Goal: Task Accomplishment & Management: Manage account settings

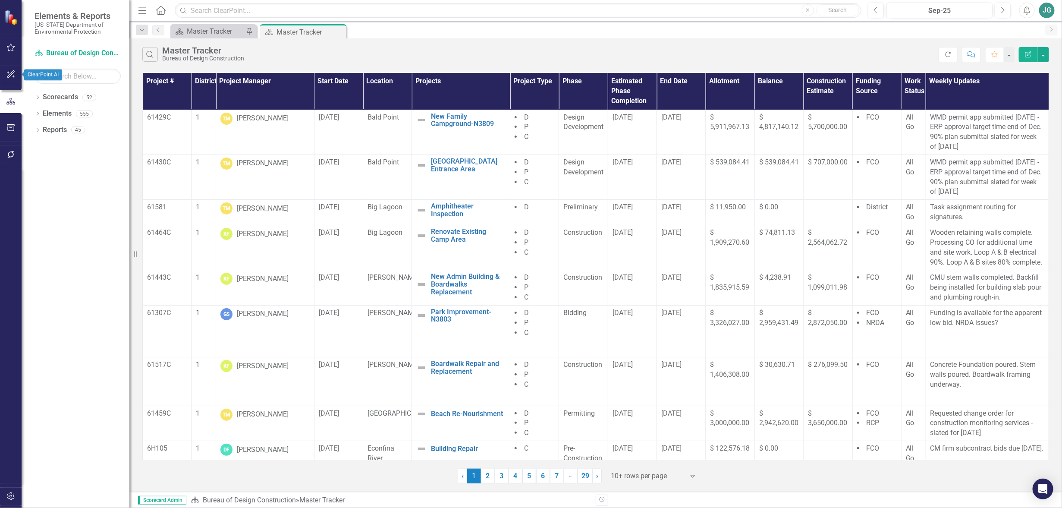
click at [10, 77] on icon "button" at bounding box center [10, 74] width 9 height 7
click at [11, 128] on icon "button" at bounding box center [10, 127] width 9 height 7
click at [141, 12] on icon "Menu" at bounding box center [142, 10] width 11 height 9
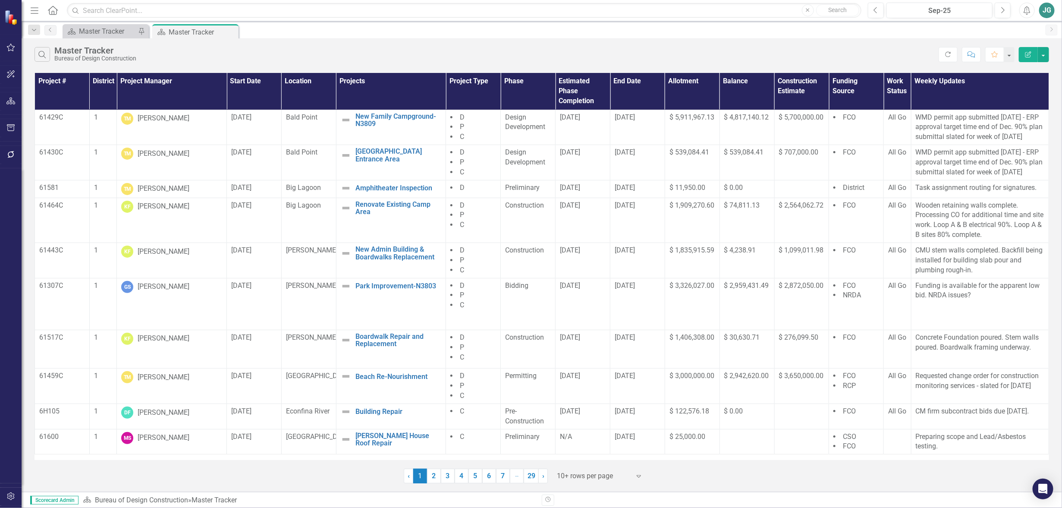
click at [35, 10] on icon "button" at bounding box center [35, 10] width 8 height 6
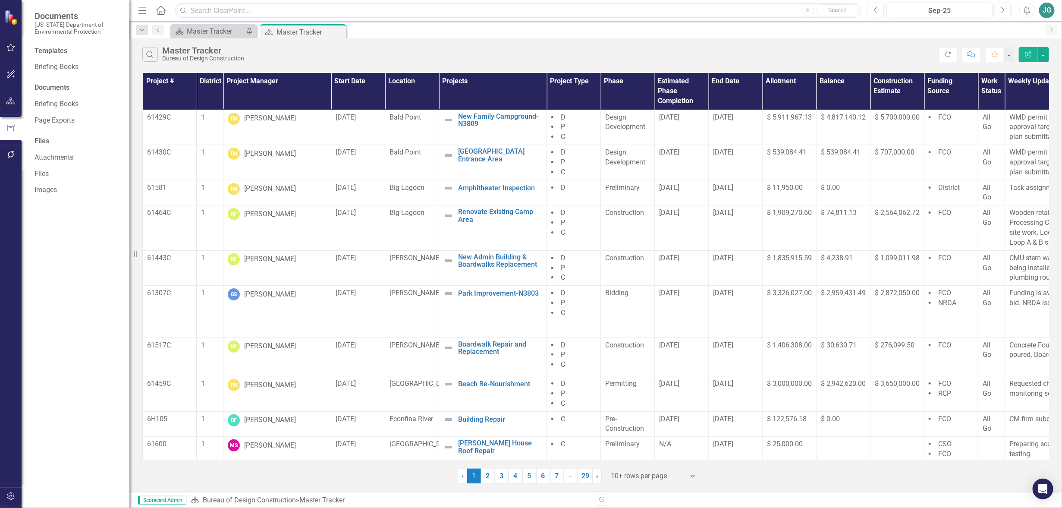
click at [1043, 11] on div "JG" at bounding box center [1047, 11] width 16 height 16
click at [570, 83] on th "Project Type" at bounding box center [574, 91] width 54 height 37
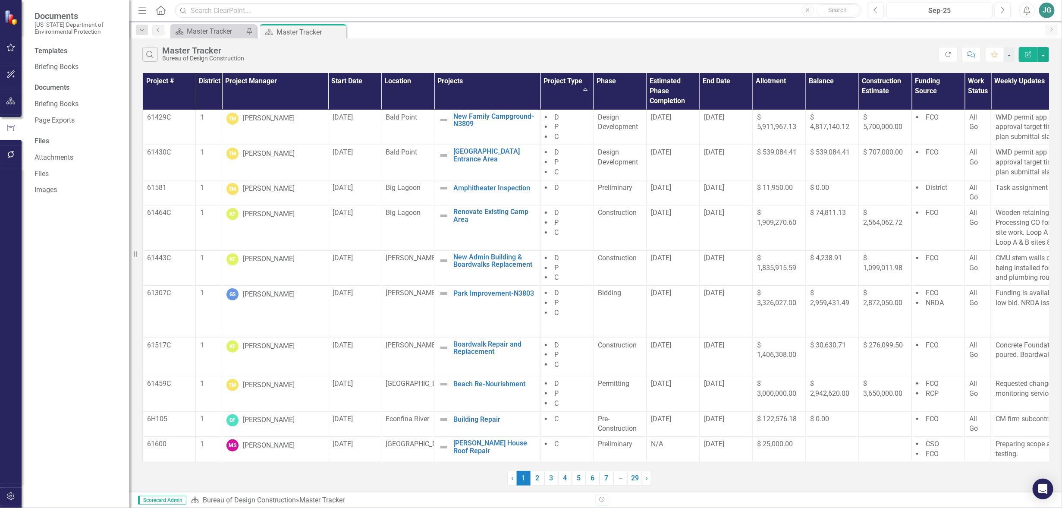
click at [570, 82] on th "Project Type Sort Ascending" at bounding box center [566, 91] width 53 height 37
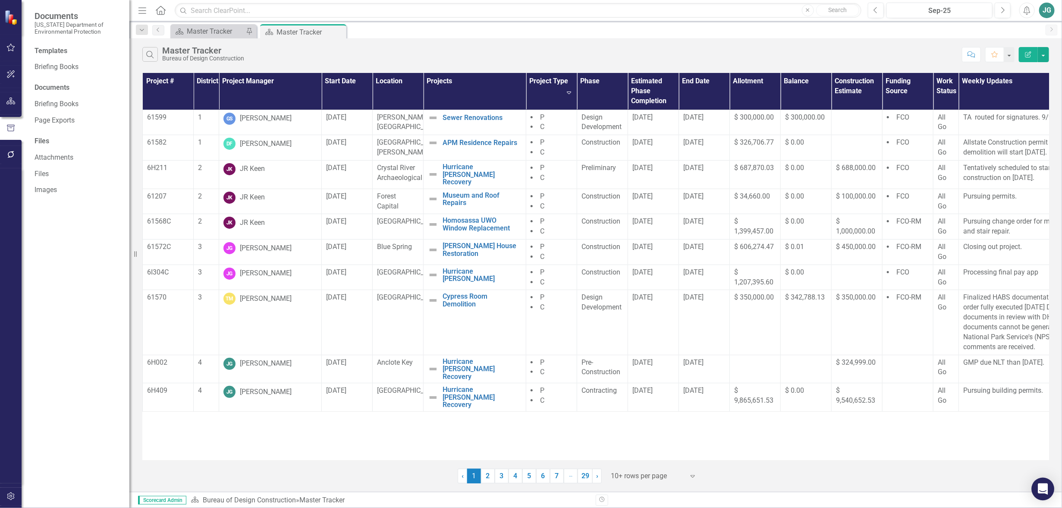
click at [1044, 485] on icon "Open Intercom Messenger" at bounding box center [1042, 488] width 10 height 11
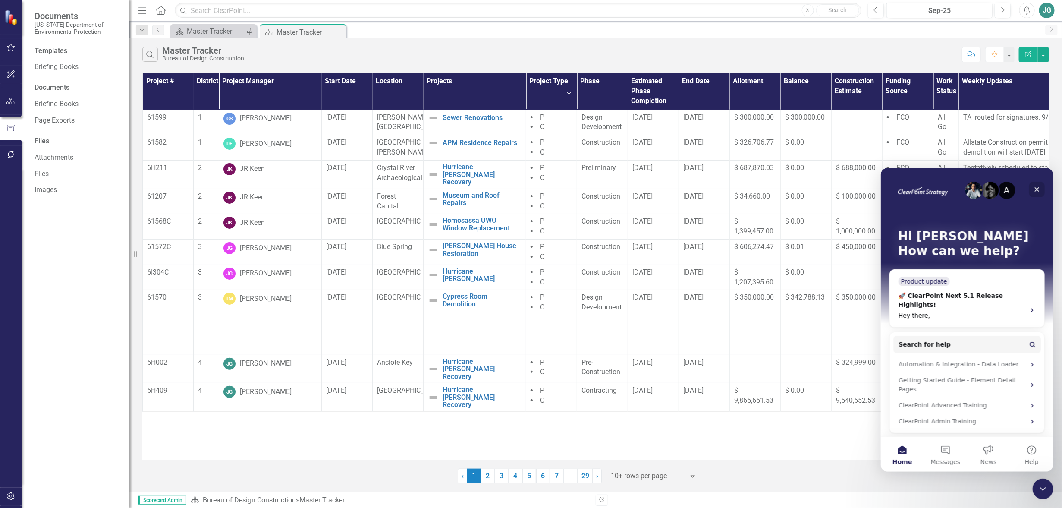
click at [1036, 188] on icon "Close" at bounding box center [1036, 189] width 5 height 5
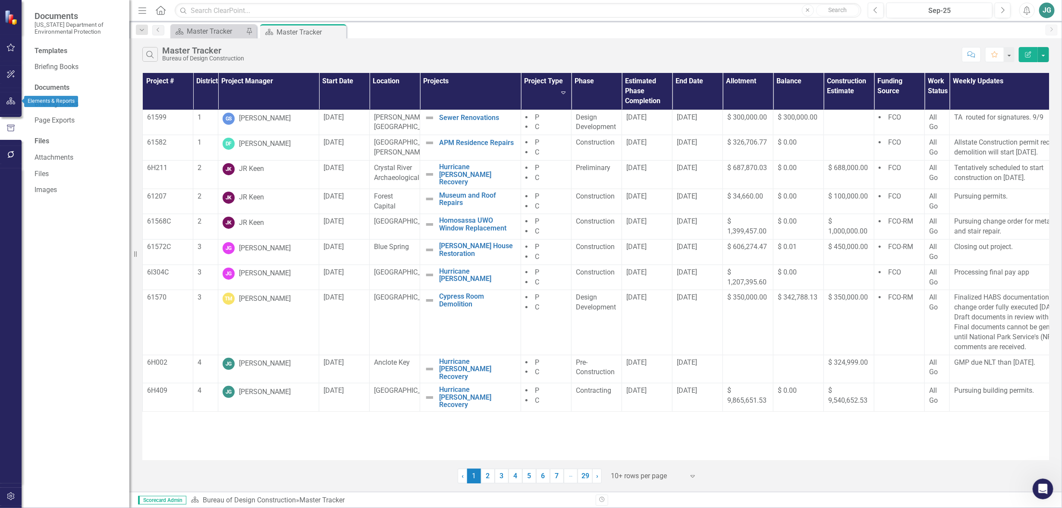
click at [13, 101] on icon "button" at bounding box center [10, 100] width 9 height 7
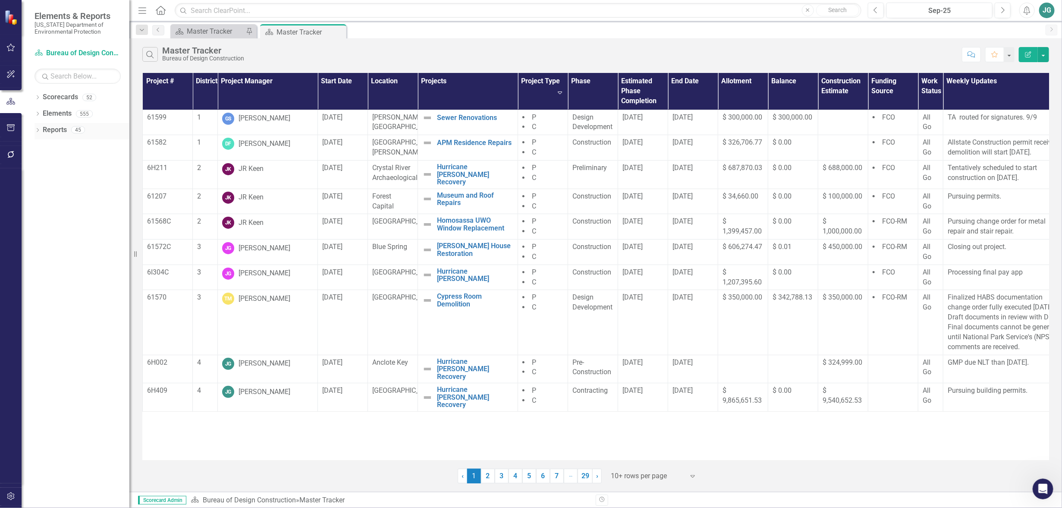
click at [51, 129] on link "Reports" at bounding box center [55, 130] width 24 height 10
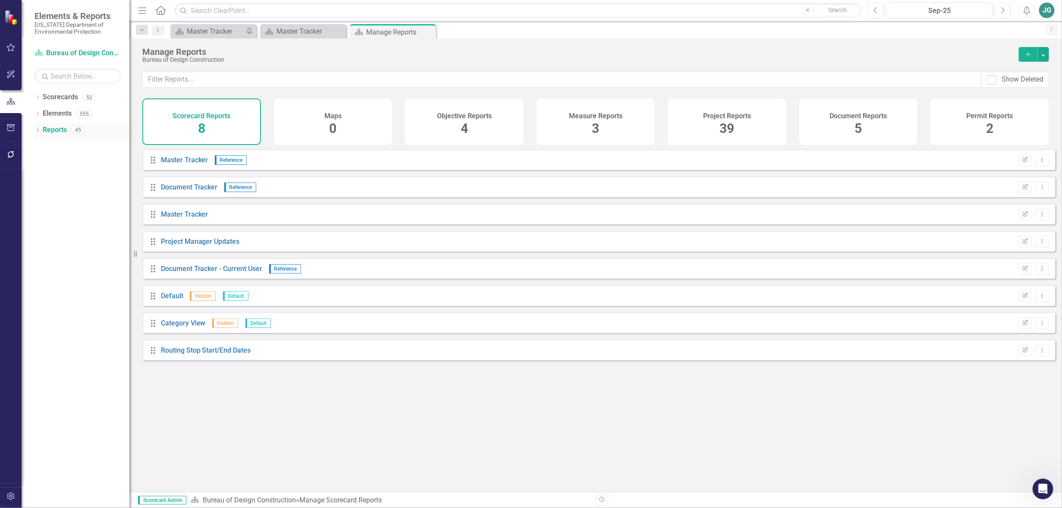
click at [35, 128] on icon "Dropdown" at bounding box center [37, 130] width 6 height 5
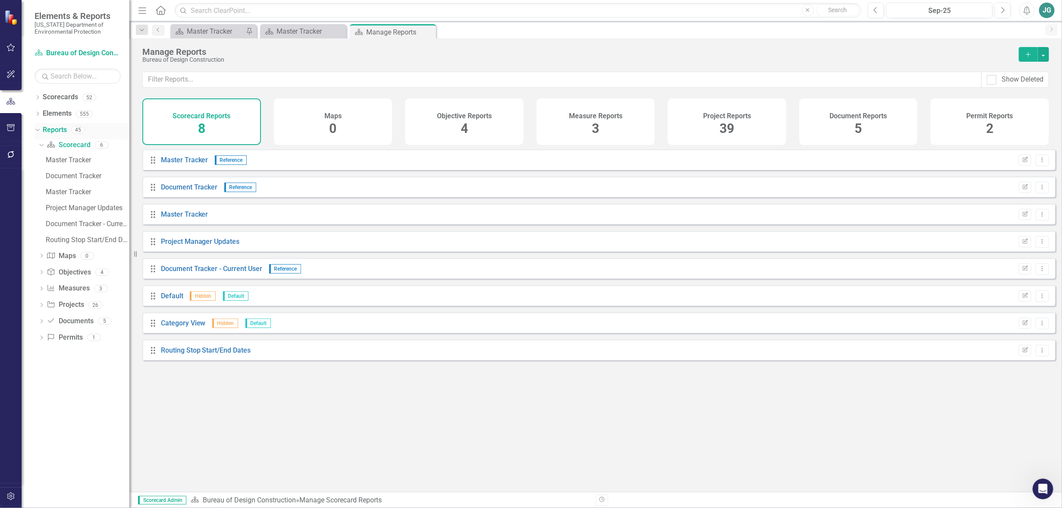
click at [77, 128] on div "45" at bounding box center [78, 129] width 14 height 7
click at [40, 304] on icon "Dropdown" at bounding box center [41, 305] width 6 height 5
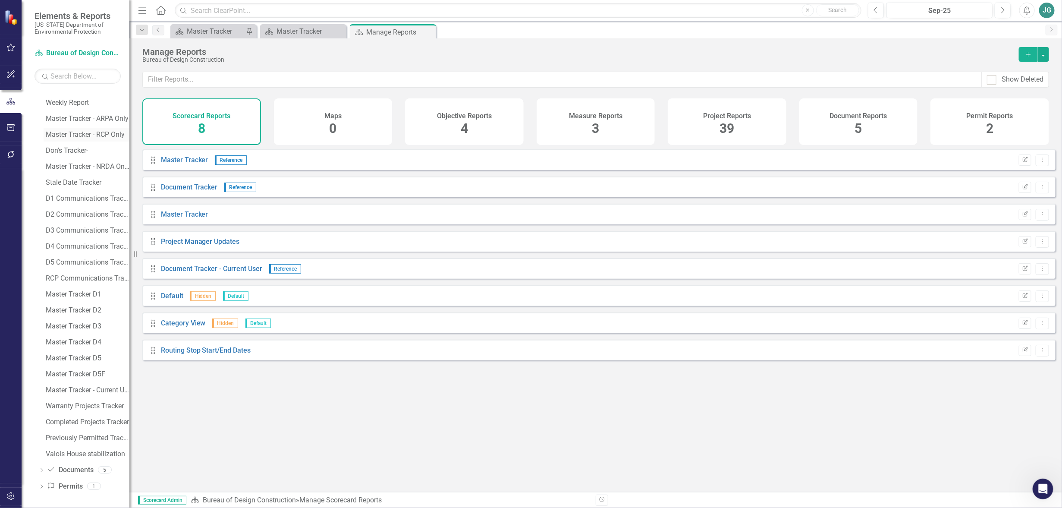
scroll to position [171, 0]
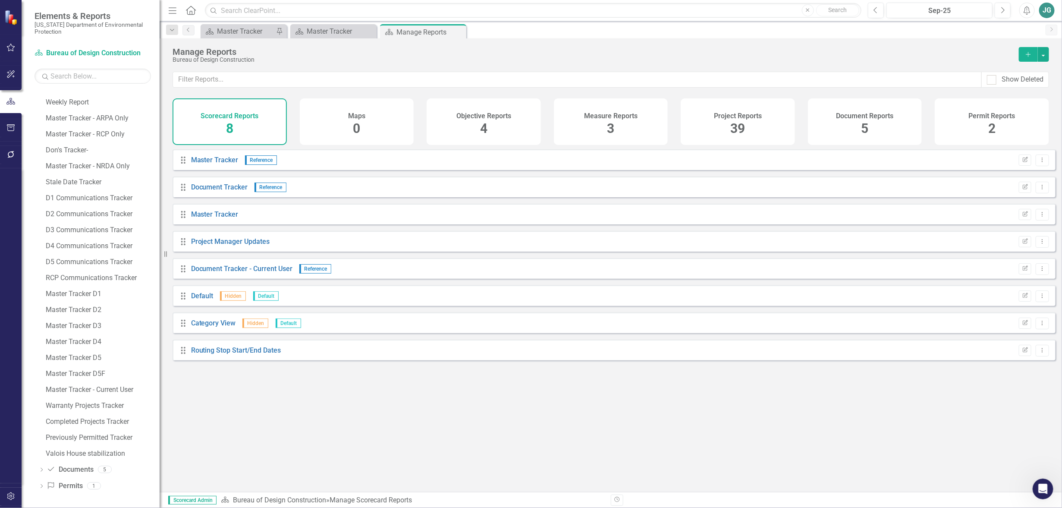
drag, startPoint x: 129, startPoint y: 443, endPoint x: 160, endPoint y: 444, distance: 30.2
click at [160, 444] on div "Resize" at bounding box center [163, 254] width 7 height 508
click at [79, 467] on link "Document Documents" at bounding box center [70, 469] width 47 height 10
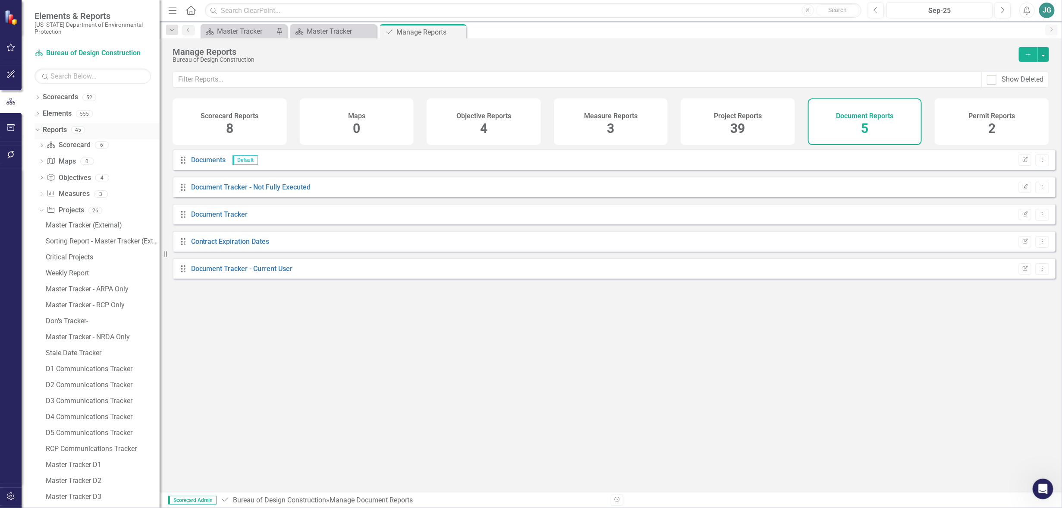
click at [78, 128] on div "45" at bounding box center [78, 129] width 14 height 7
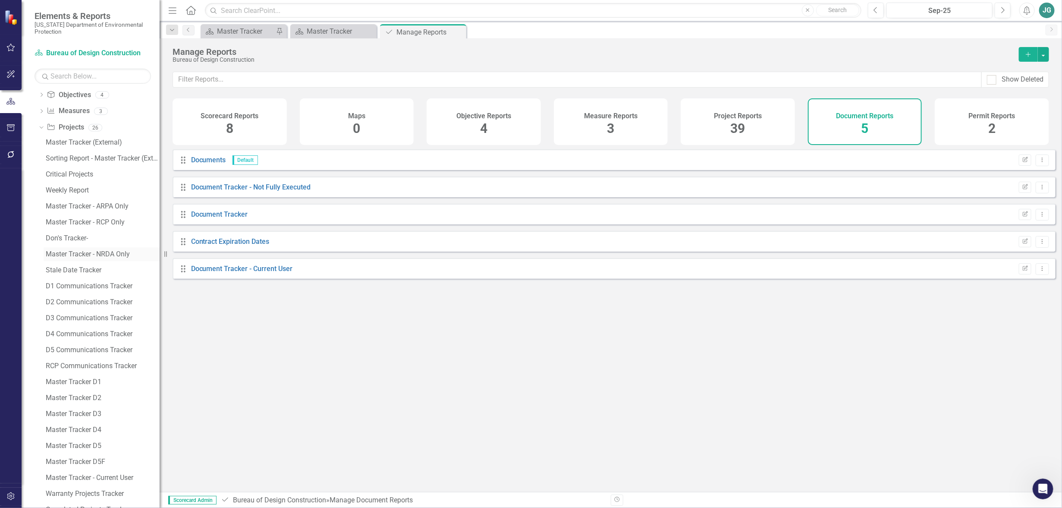
scroll to position [108, 0]
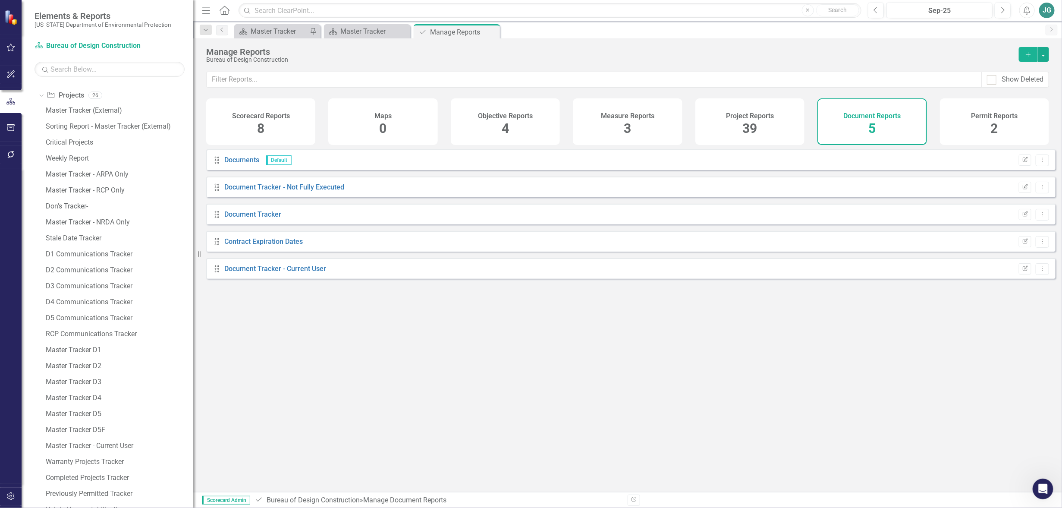
drag, startPoint x: 163, startPoint y: 235, endPoint x: 193, endPoint y: 236, distance: 30.6
click at [193, 236] on div "Resize" at bounding box center [196, 254] width 7 height 508
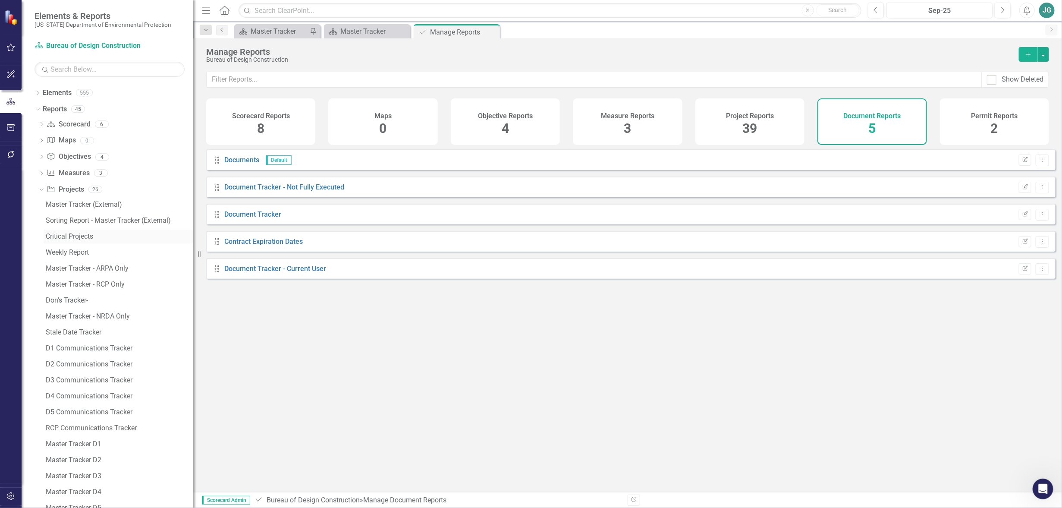
scroll to position [0, 0]
click at [70, 138] on link "Scorecard Scorecard" at bounding box center [69, 138] width 44 height 10
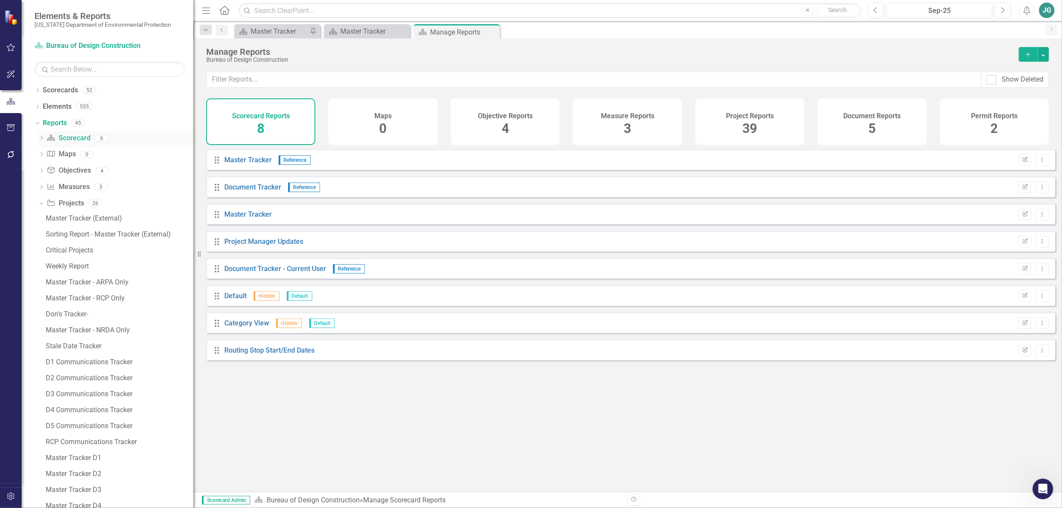
click at [48, 137] on icon at bounding box center [51, 138] width 8 height 6
click at [38, 91] on icon at bounding box center [38, 90] width 2 height 4
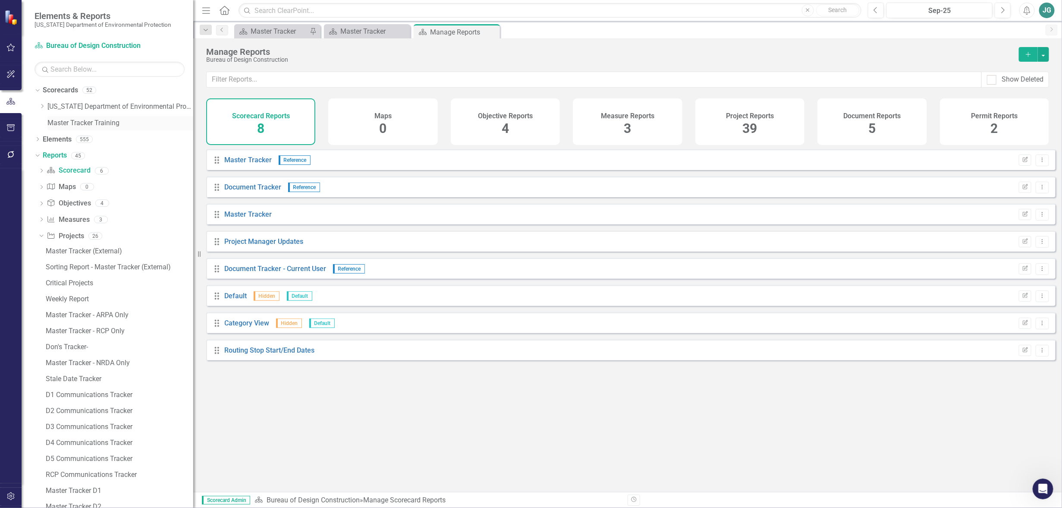
click at [72, 122] on link "Master Tracker Training" at bounding box center [120, 123] width 146 height 10
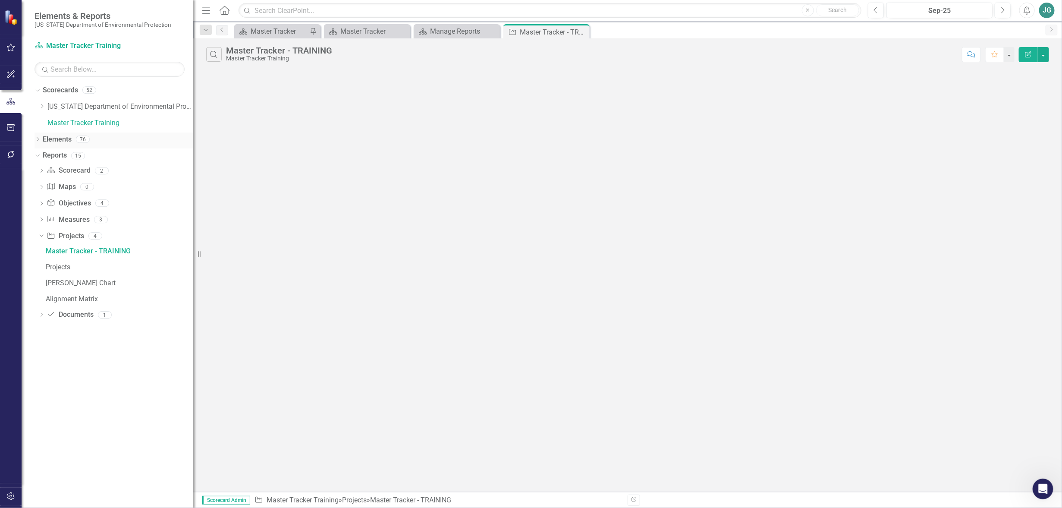
click at [46, 141] on link "Elements" at bounding box center [57, 140] width 29 height 10
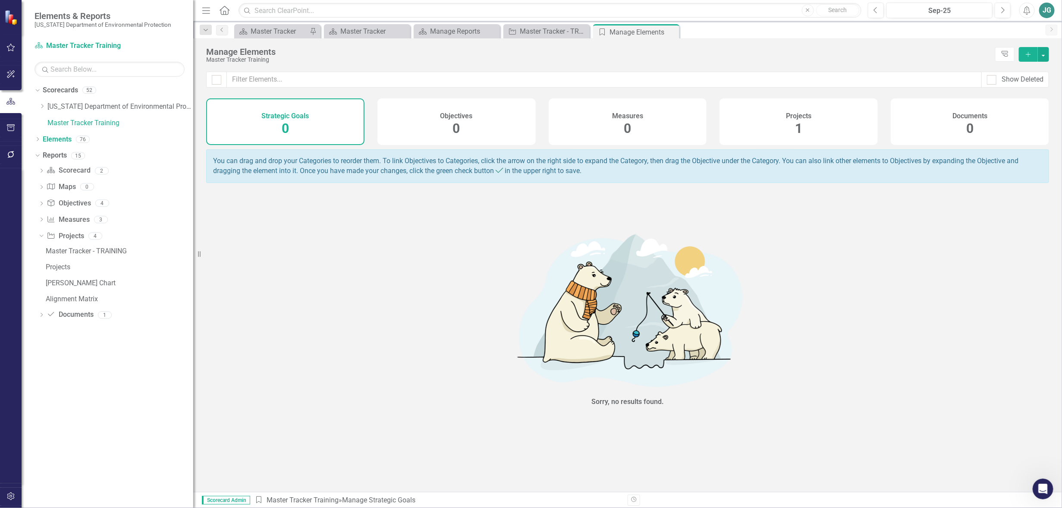
click at [802, 121] on div "Projects 1" at bounding box center [798, 121] width 158 height 47
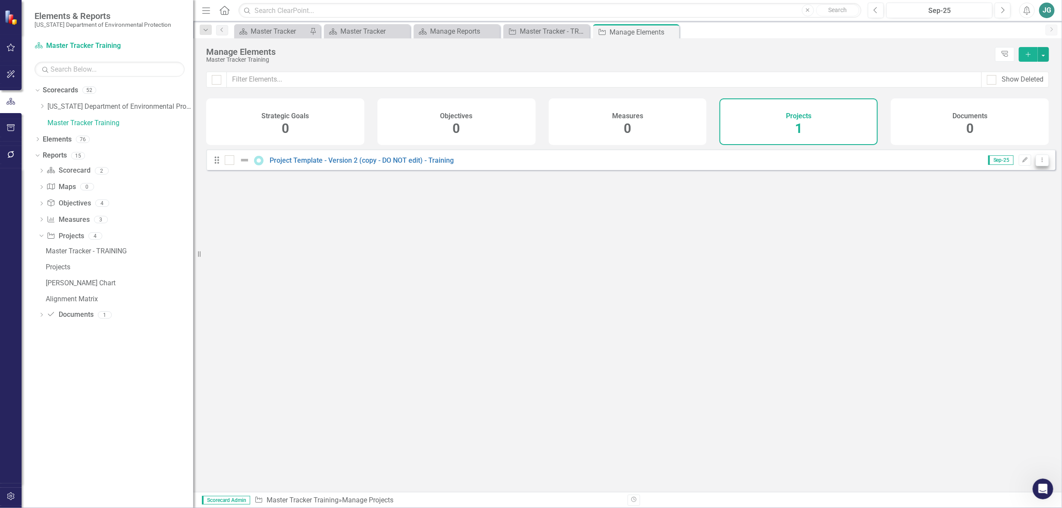
click at [1038, 163] on icon "Dropdown Menu" at bounding box center [1041, 160] width 7 height 6
click at [1013, 212] on link "Copy Duplicate Project" at bounding box center [1006, 212] width 72 height 16
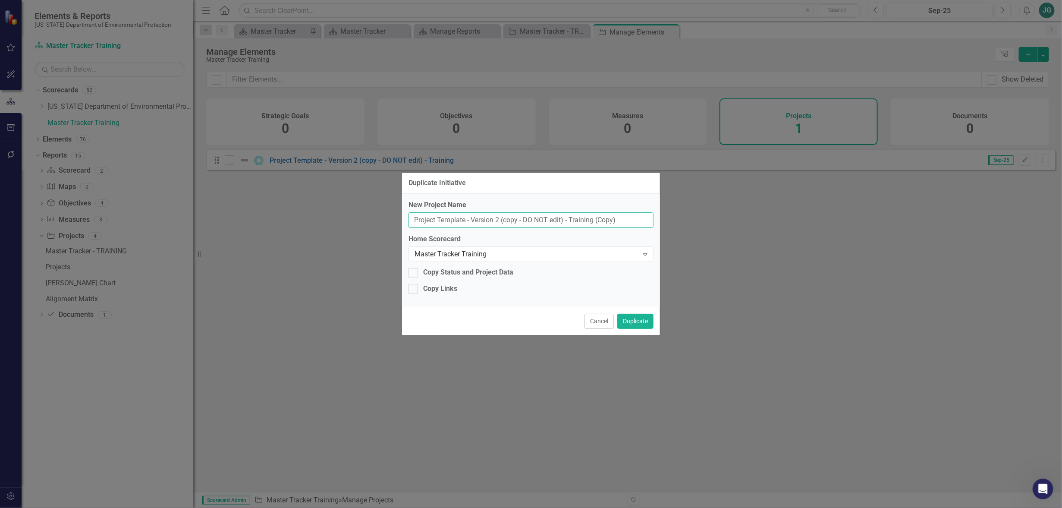
drag, startPoint x: 628, startPoint y: 218, endPoint x: 359, endPoint y: 210, distance: 268.8
click at [359, 210] on div "Duplicate Initiative New Project Name Project Template - Version 2 (copy - DO N…" at bounding box center [531, 254] width 1062 height 508
click at [622, 219] on input "Project Template - Version 2 (copy - DO NOT edit) - Training (Copy)" at bounding box center [530, 220] width 245 height 16
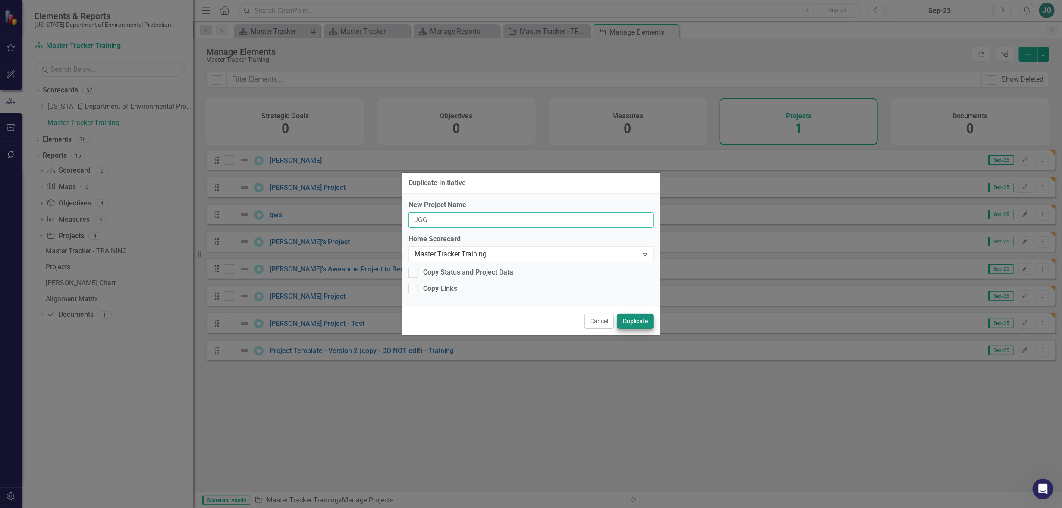
type input "JGG"
click at [631, 320] on button "Duplicate" at bounding box center [635, 320] width 36 height 15
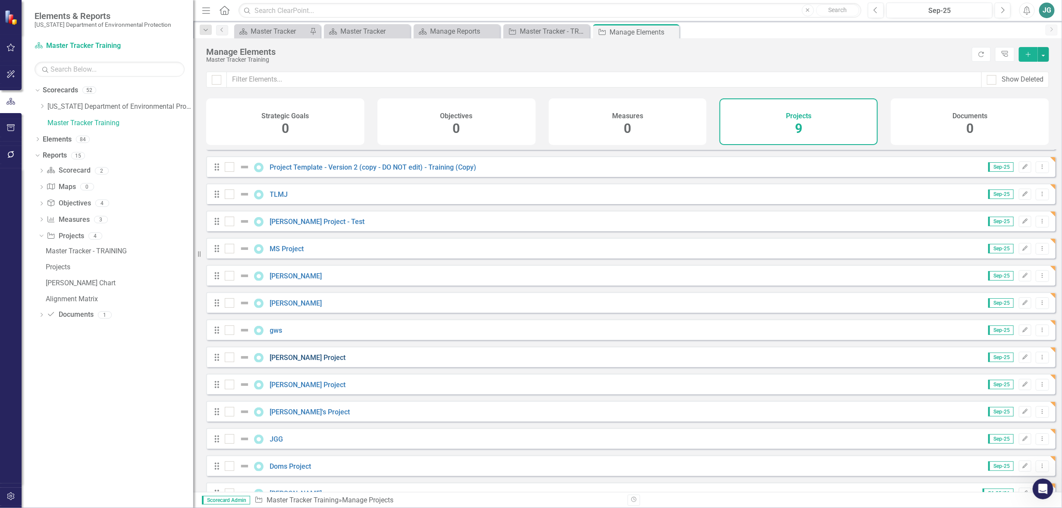
scroll to position [98, 0]
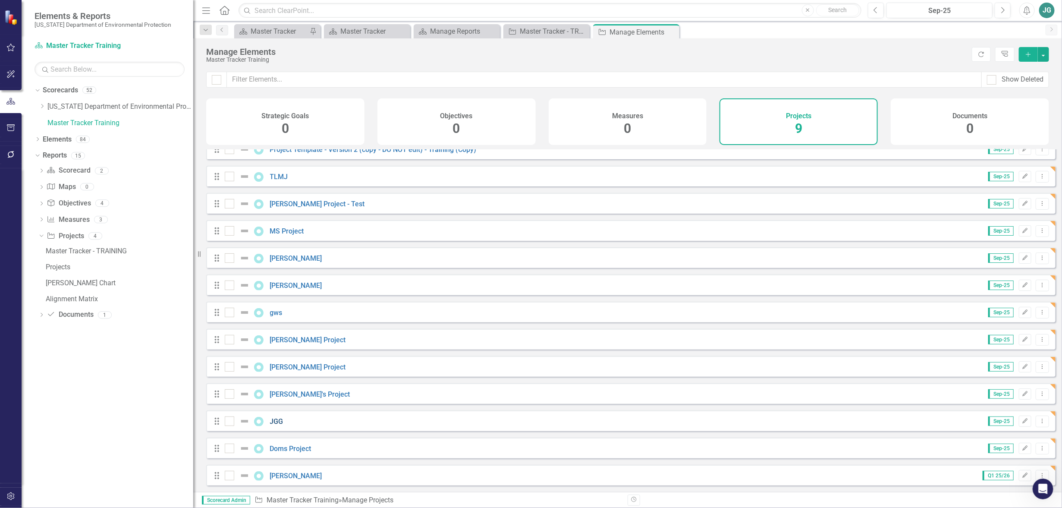
click at [282, 420] on link "JGG" at bounding box center [276, 421] width 13 height 8
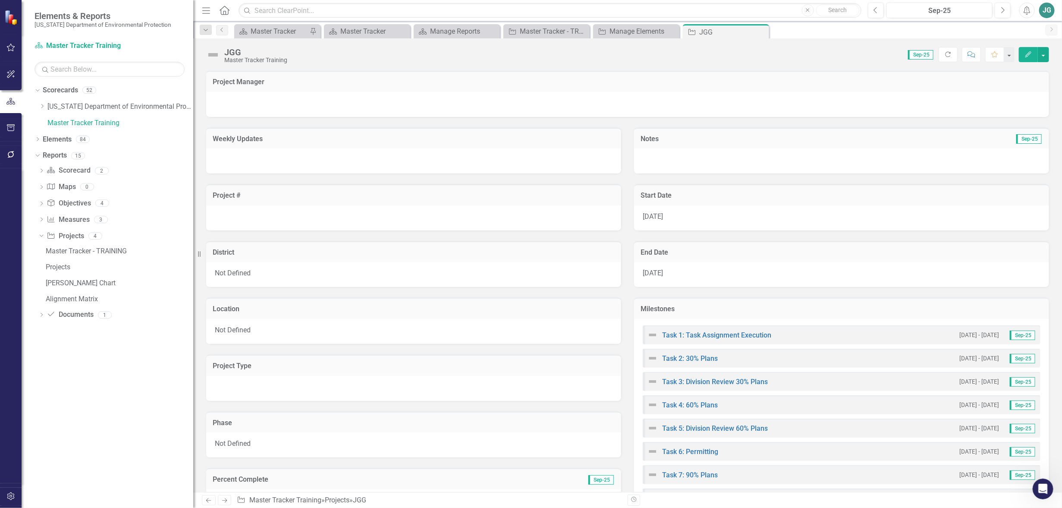
click at [294, 103] on div at bounding box center [627, 104] width 843 height 25
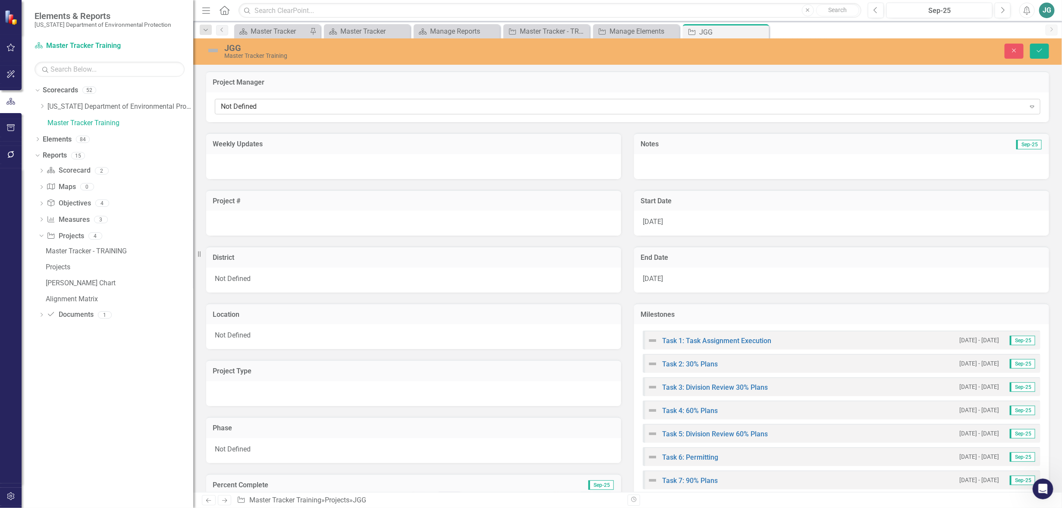
click at [1031, 107] on div "Expand" at bounding box center [1032, 107] width 16 height 14
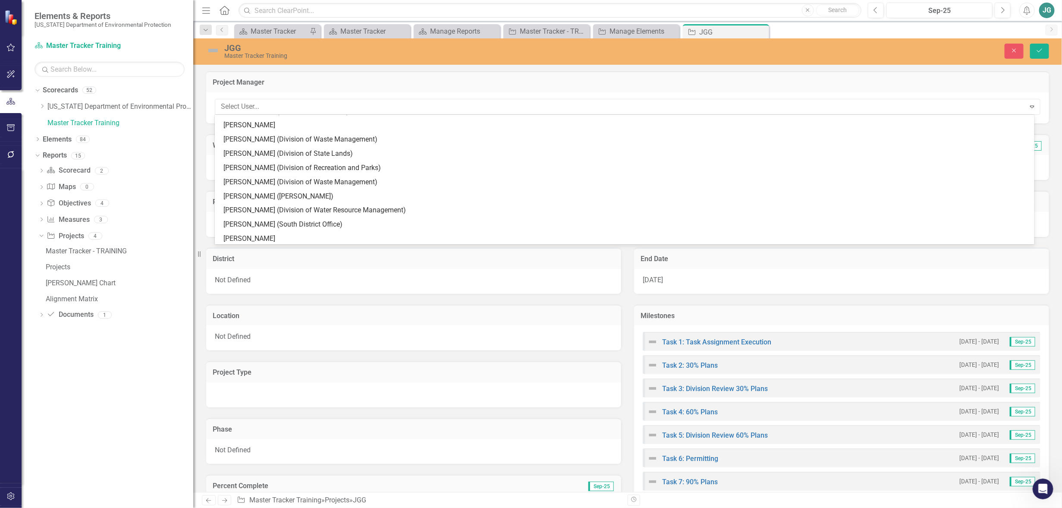
scroll to position [647, 0]
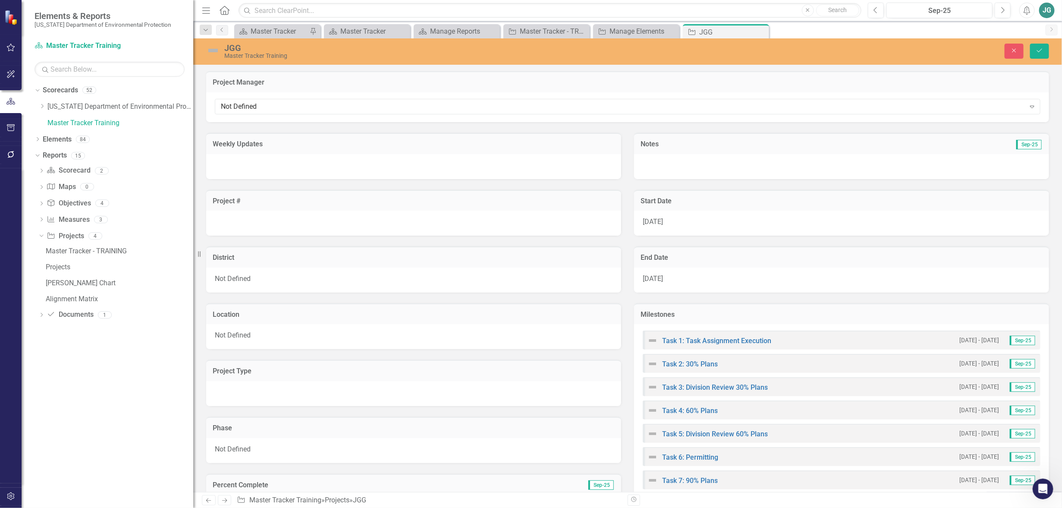
click at [420, 276] on div "Not Defined" at bounding box center [413, 279] width 415 height 25
click at [420, 275] on div "Not Defined" at bounding box center [413, 279] width 415 height 25
click at [600, 280] on icon "Expand" at bounding box center [604, 281] width 9 height 7
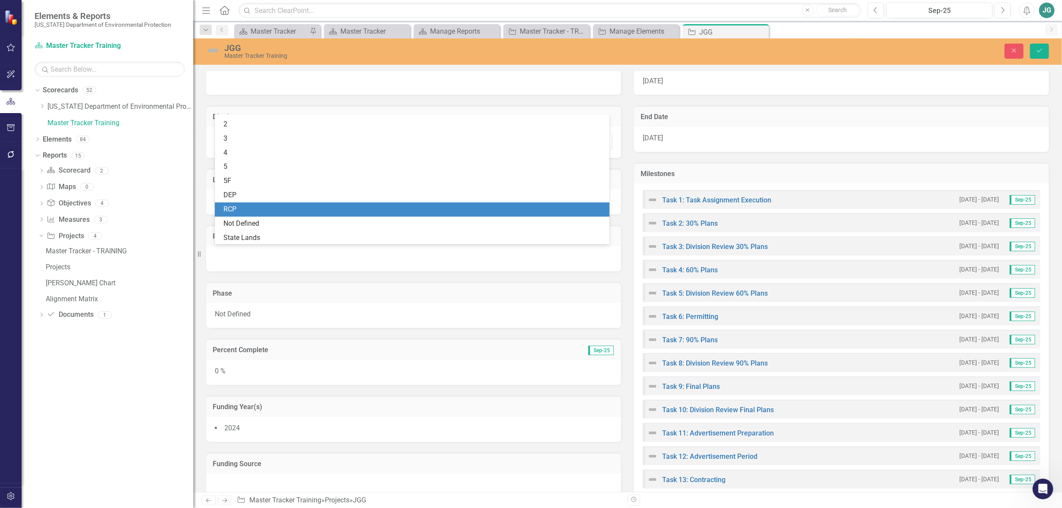
scroll to position [270, 0]
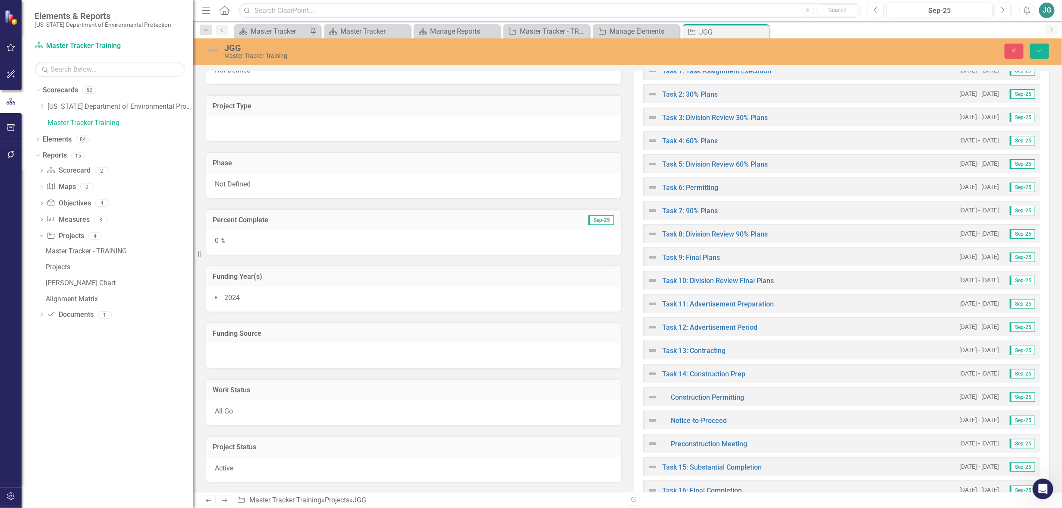
click at [202, 202] on div "Percent Complete Sep-25 0 %" at bounding box center [414, 226] width 428 height 57
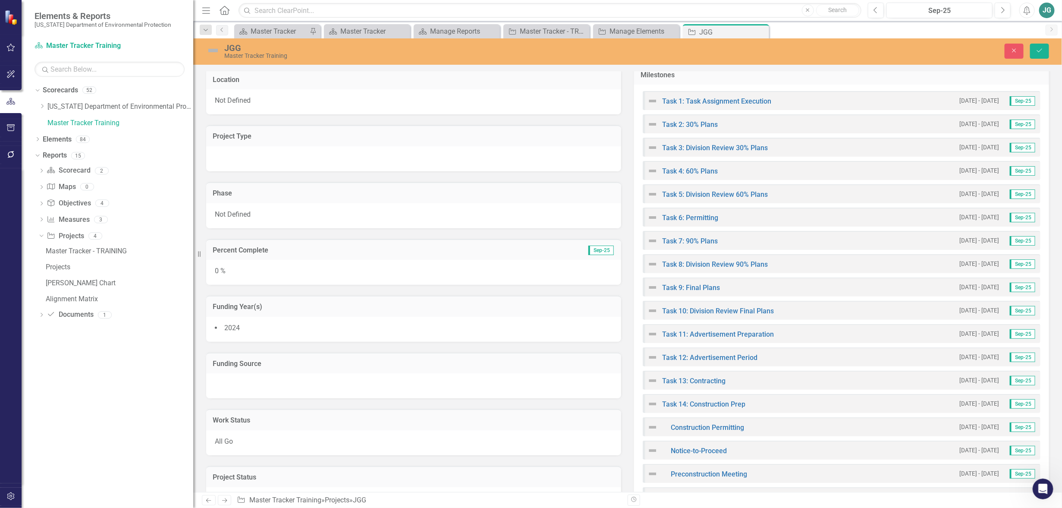
scroll to position [214, 0]
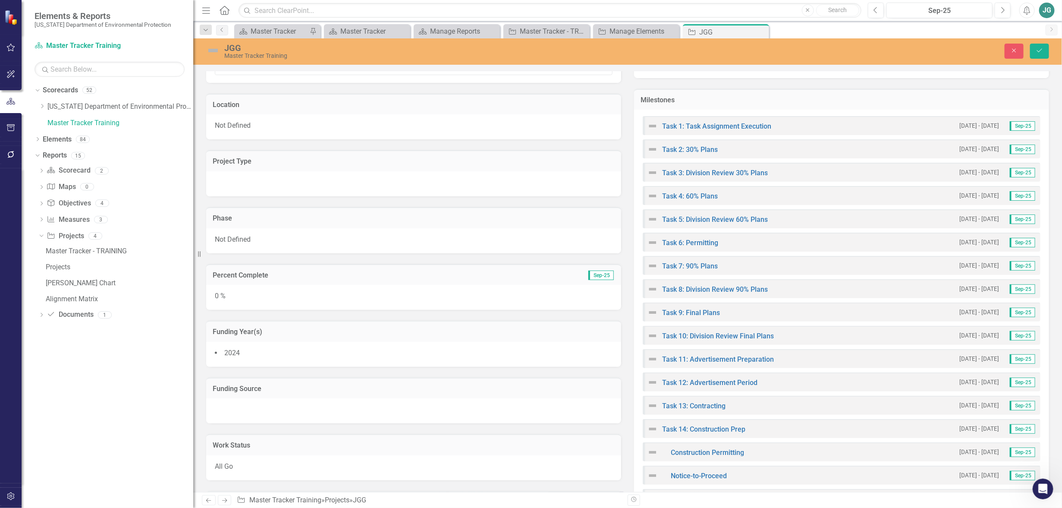
click at [317, 127] on div "Not Defined" at bounding box center [413, 126] width 415 height 25
click at [317, 127] on div "Not Defined" at bounding box center [409, 129] width 376 height 10
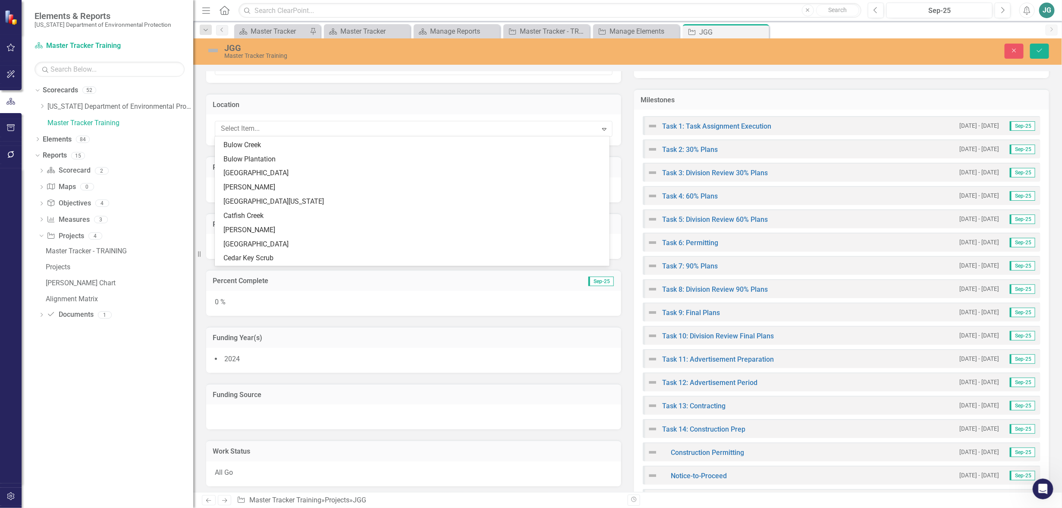
scroll to position [283, 0]
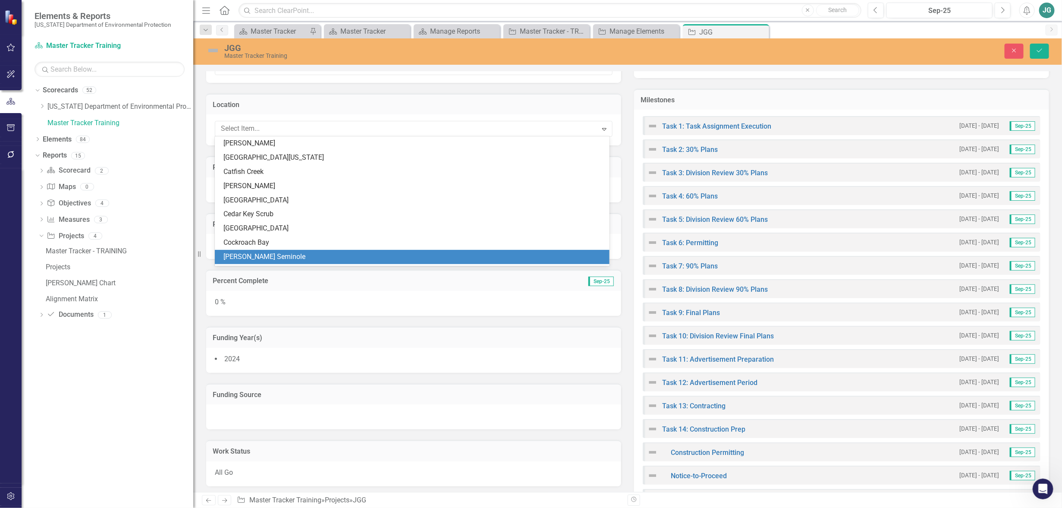
click at [198, 332] on div "Resize" at bounding box center [196, 254] width 7 height 508
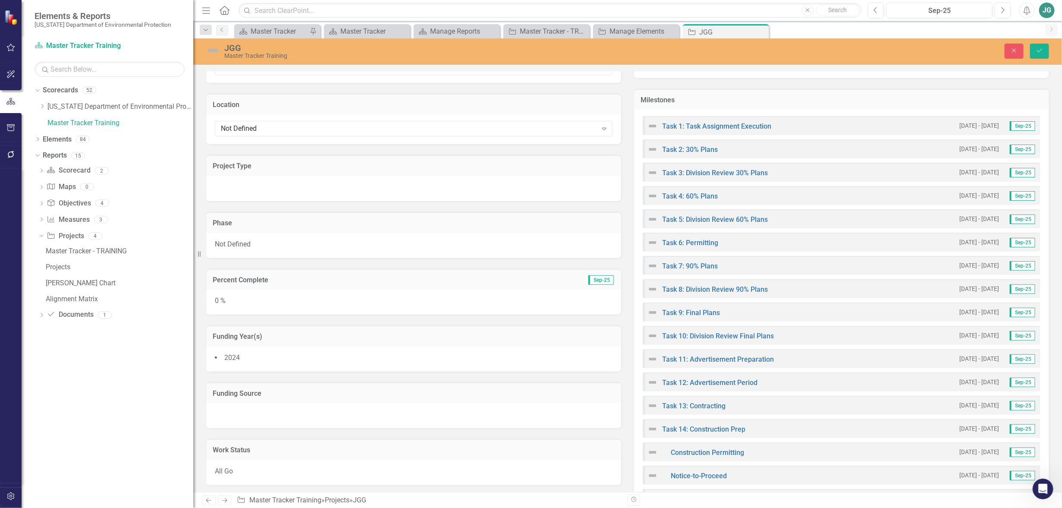
click at [203, 335] on div "Funding Year(s) 2024" at bounding box center [414, 342] width 428 height 57
click at [371, 173] on div "Project Type" at bounding box center [413, 165] width 415 height 21
click at [367, 189] on div at bounding box center [407, 190] width 380 height 12
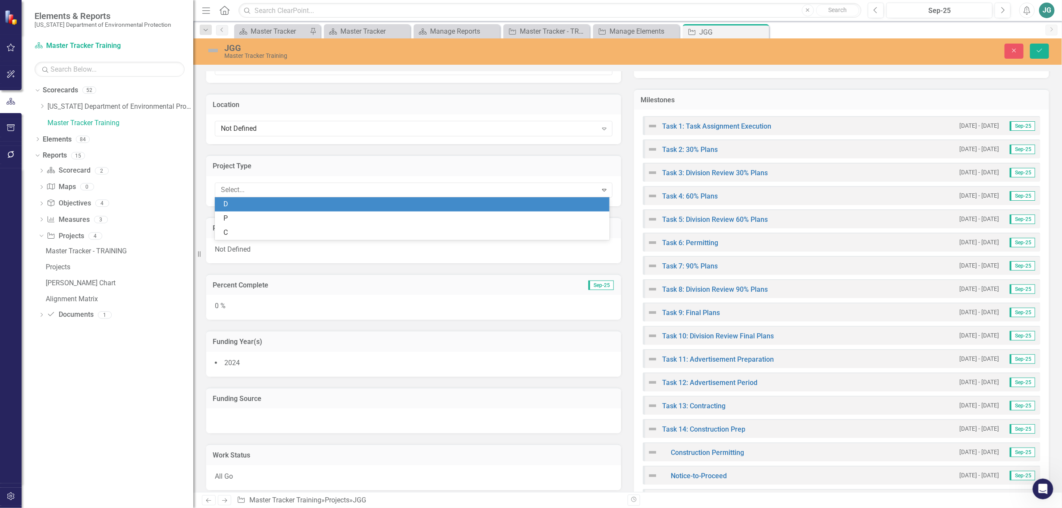
click at [377, 166] on h3 "Project Type" at bounding box center [414, 166] width 402 height 8
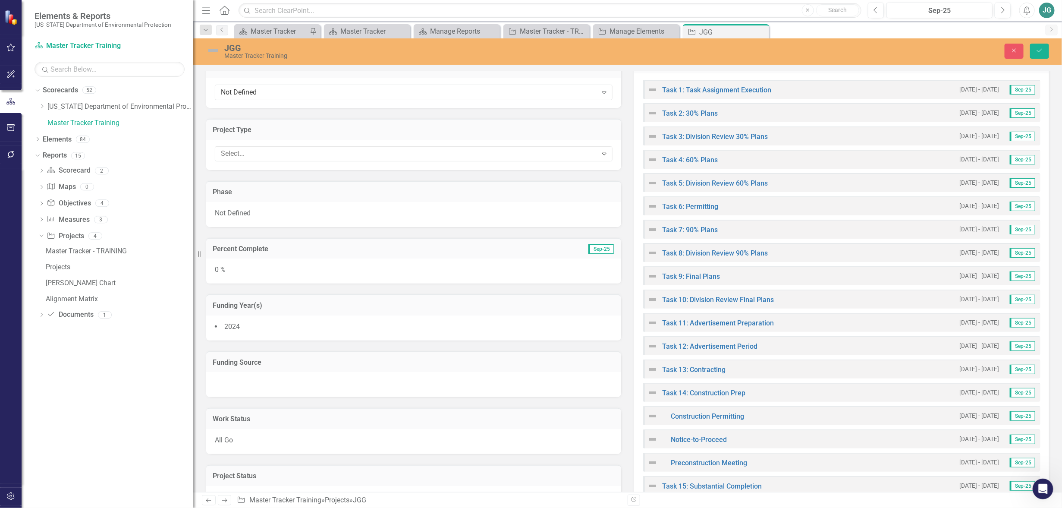
scroll to position [268, 0]
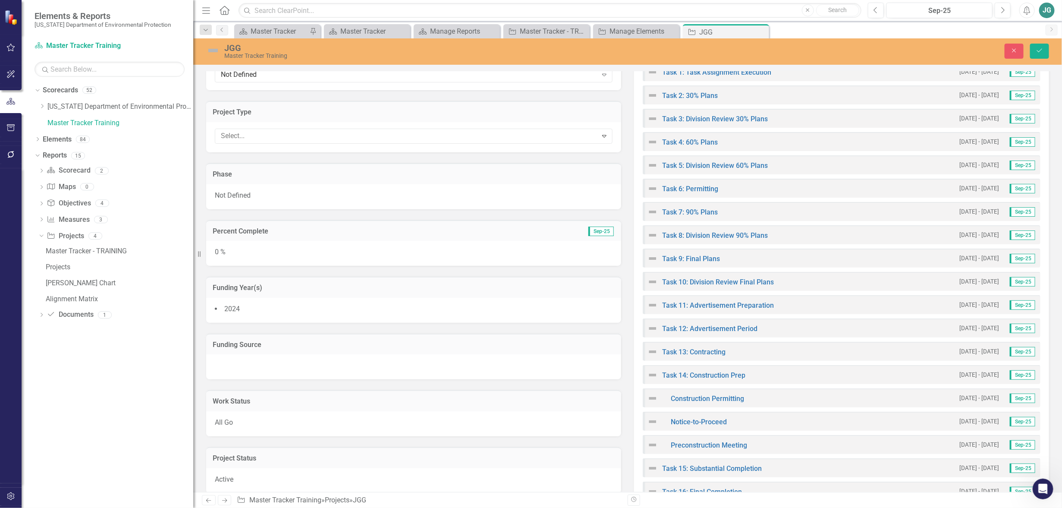
click at [361, 193] on div "Not Defined" at bounding box center [413, 196] width 415 height 25
click at [362, 199] on div "Not Defined" at bounding box center [409, 198] width 376 height 10
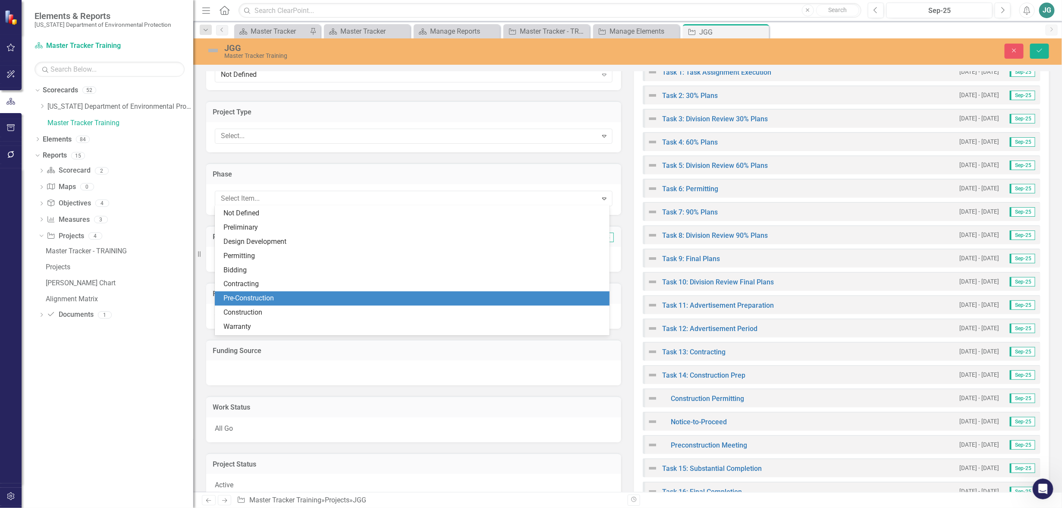
scroll to position [41, 0]
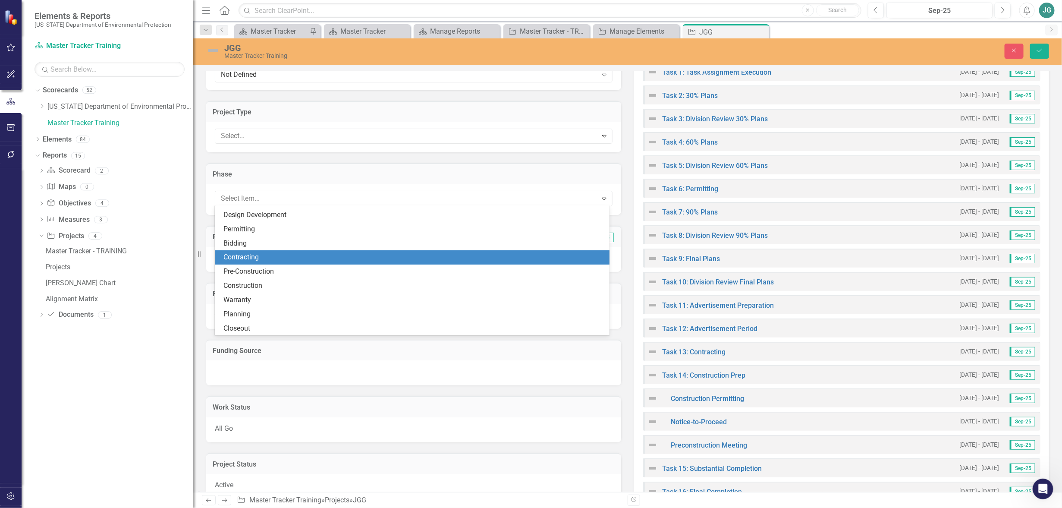
click at [199, 191] on div "Resize" at bounding box center [196, 254] width 7 height 508
click at [203, 165] on div "Phase 12 results available. Use Up and Down to choose options, press Enter to s…" at bounding box center [414, 183] width 428 height 63
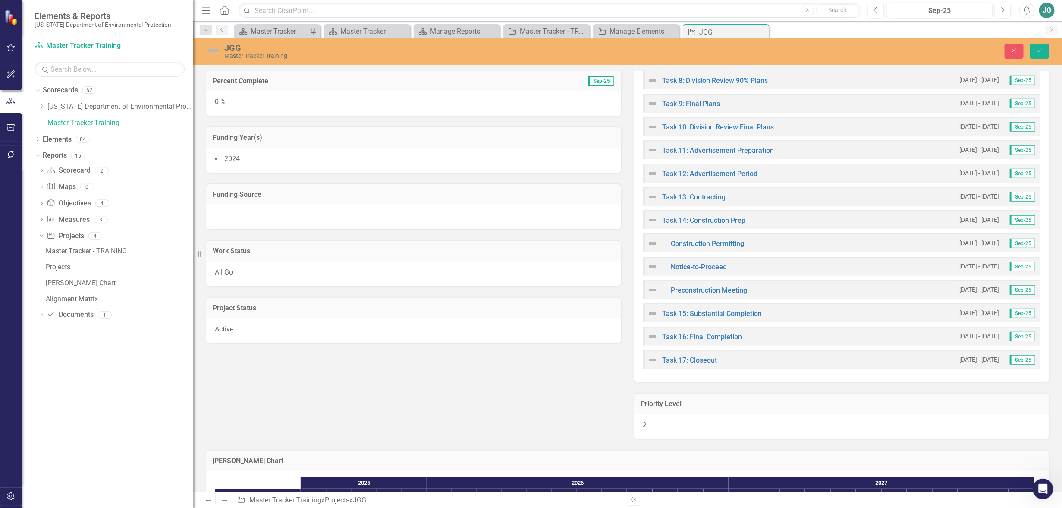
scroll to position [430, 0]
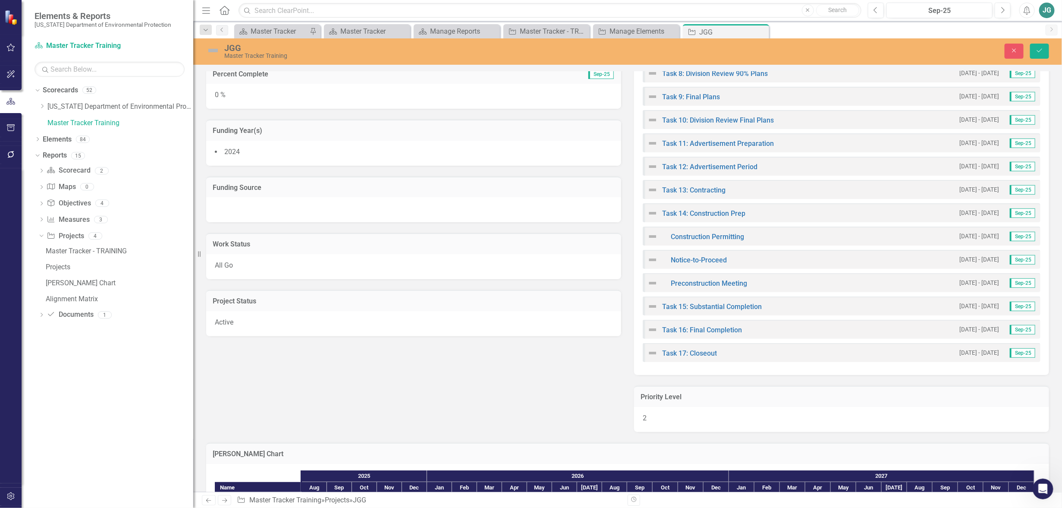
click at [324, 201] on div at bounding box center [413, 209] width 415 height 25
click at [337, 214] on div at bounding box center [407, 211] width 380 height 12
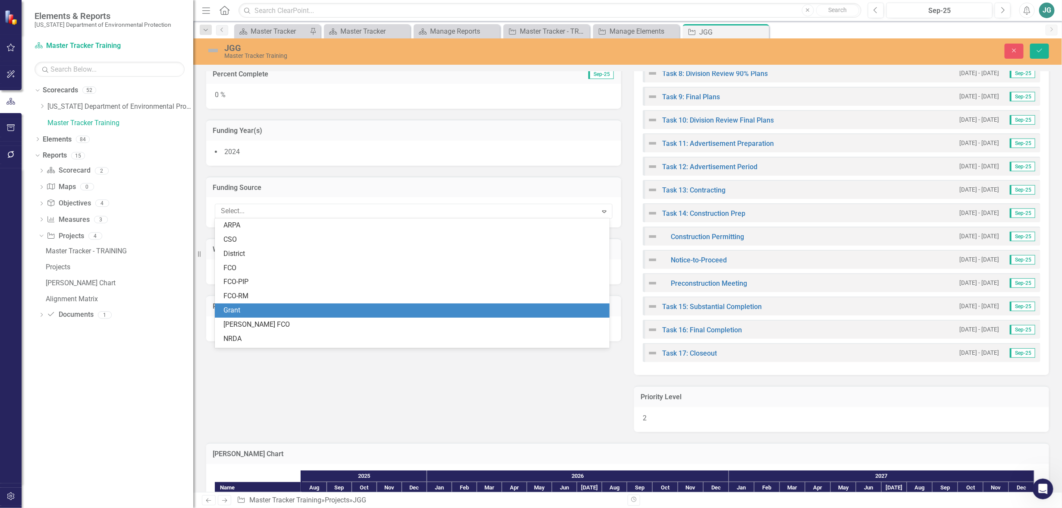
scroll to position [26, 0]
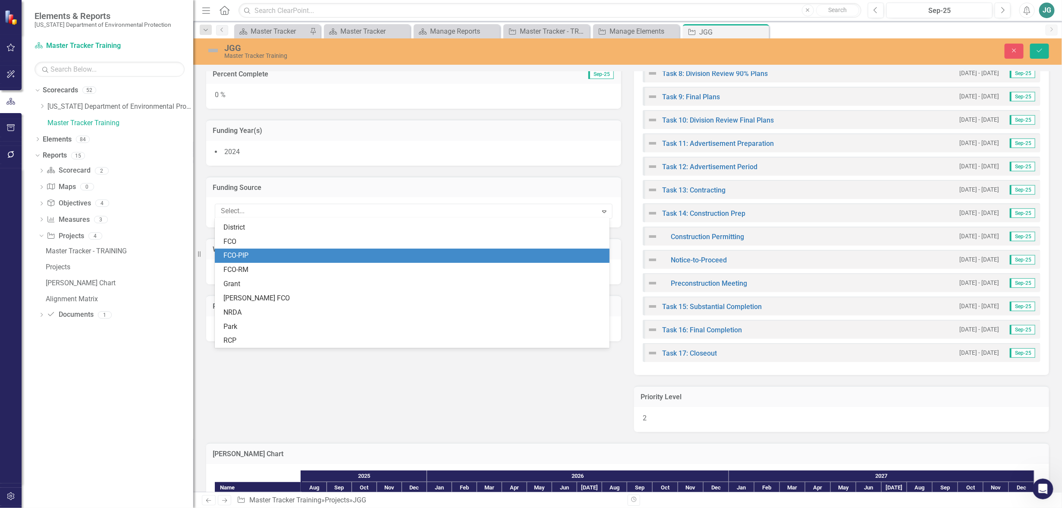
click at [198, 194] on div "Resize" at bounding box center [196, 254] width 7 height 508
click at [198, 176] on div "Resize" at bounding box center [196, 254] width 7 height 508
click at [201, 384] on div "Weekly Updates Project # District Not Defined Expand Location Not Defined Expan…" at bounding box center [628, 62] width 856 height 740
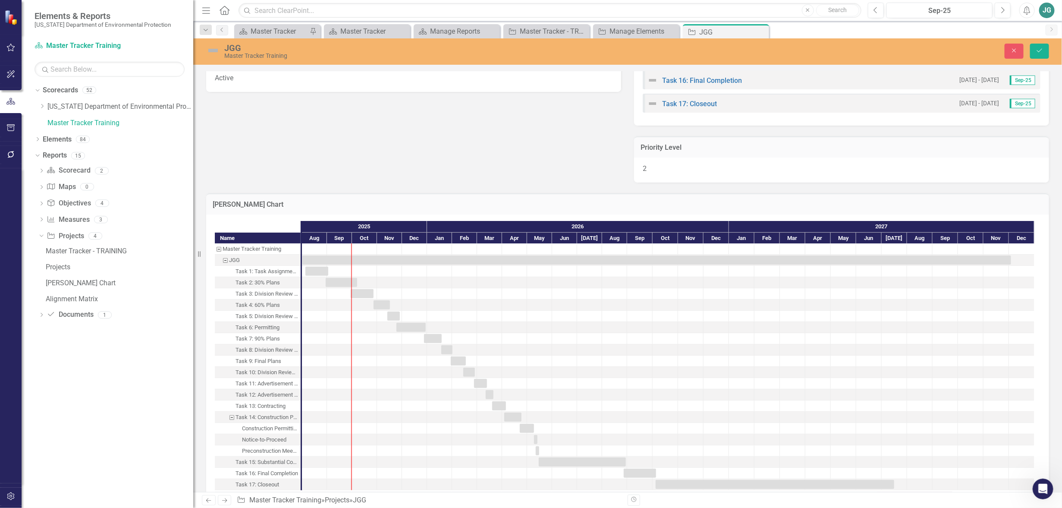
scroll to position [693, 0]
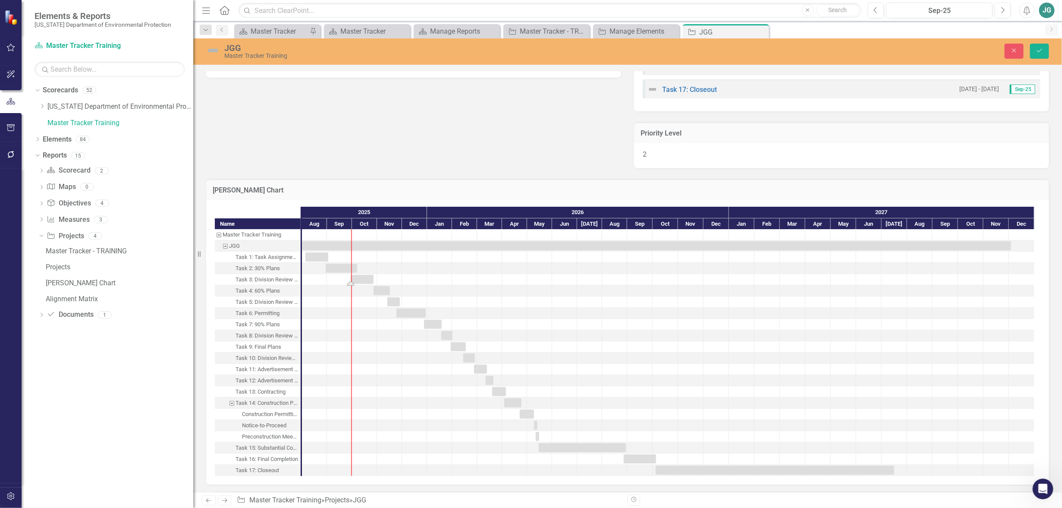
click at [369, 275] on div "Task: Start date: 2025-09-29 End date: 2025-10-27" at bounding box center [362, 279] width 23 height 9
click at [364, 304] on div at bounding box center [364, 301] width 25 height 11
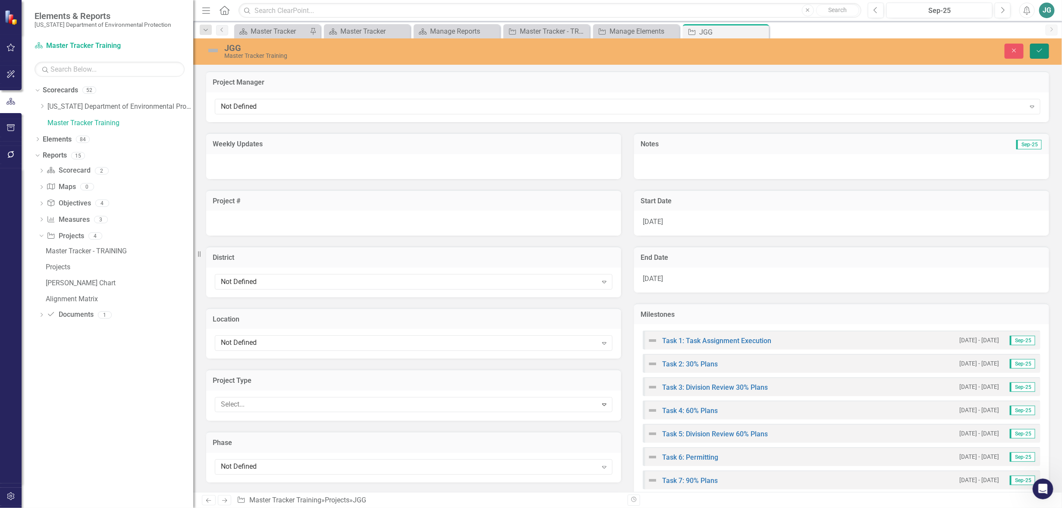
click at [1037, 50] on icon "Save" at bounding box center [1039, 50] width 8 height 6
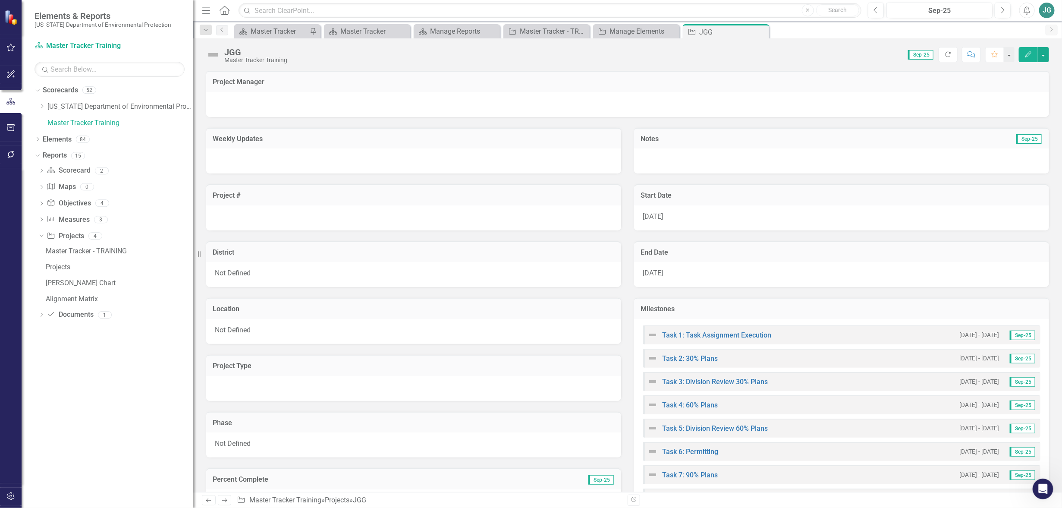
click at [1050, 56] on div "JGG Master Tracker Training Score: N/A Sep-25 Completed Refresh Comment Favorit…" at bounding box center [627, 51] width 868 height 26
click at [1044, 56] on button "button" at bounding box center [1042, 54] width 11 height 15
click at [981, 71] on link "Edit Edit Project" at bounding box center [995, 71] width 105 height 16
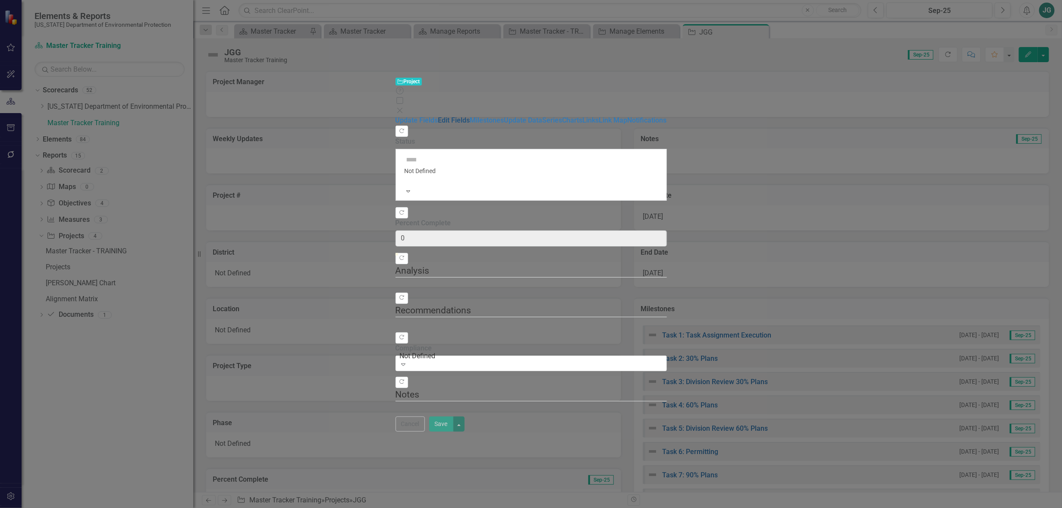
click at [438, 116] on link "Edit Fields" at bounding box center [454, 120] width 32 height 8
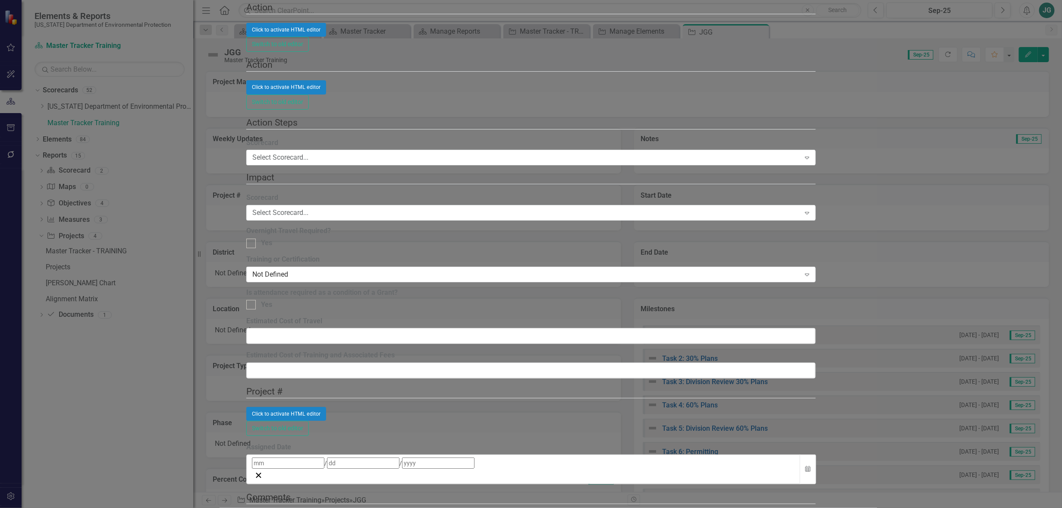
drag, startPoint x: 313, startPoint y: 117, endPoint x: 317, endPoint y: 114, distance: 5.3
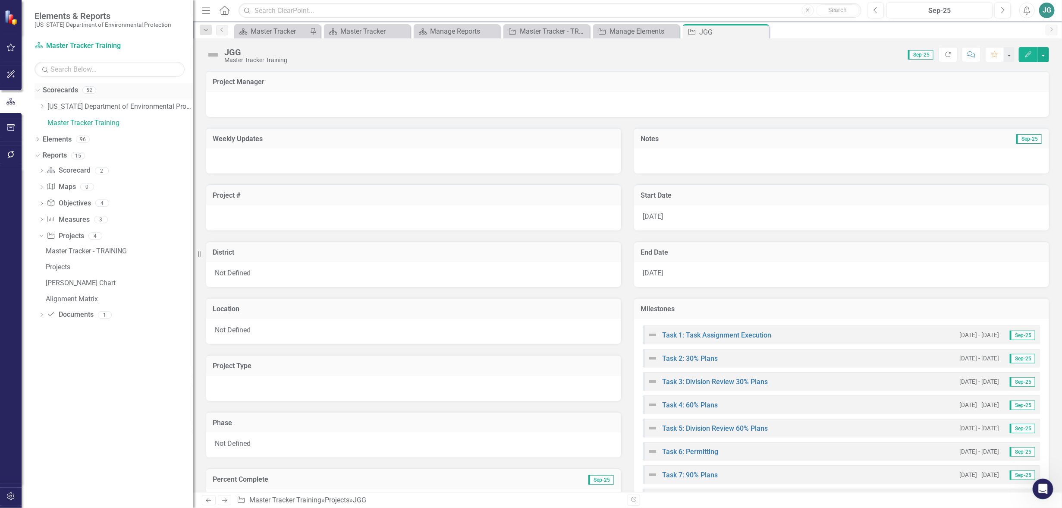
click at [38, 90] on icon at bounding box center [37, 90] width 4 height 2
click at [63, 90] on link "Scorecards" at bounding box center [60, 90] width 35 height 10
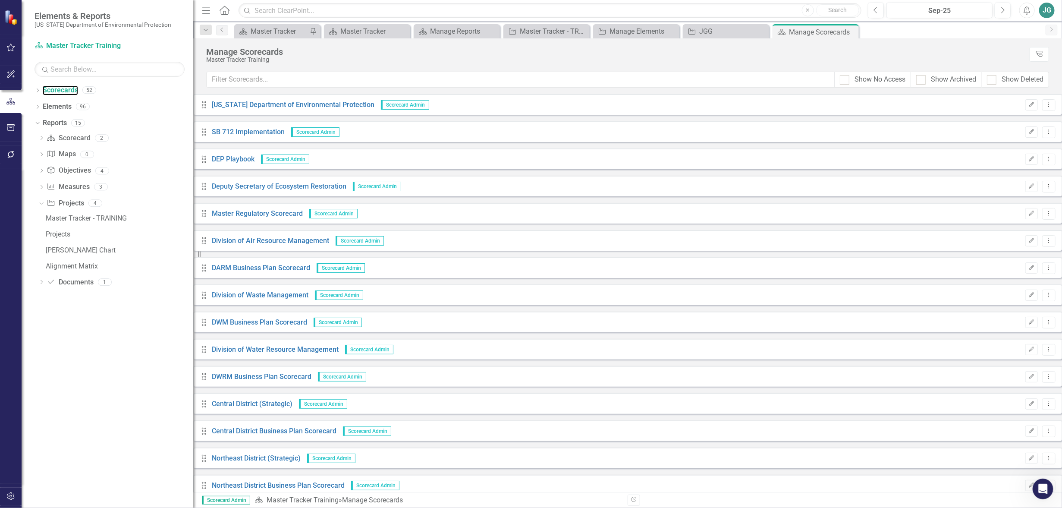
scroll to position [647, 0]
click at [37, 91] on icon "Dropdown" at bounding box center [37, 91] width 6 height 5
click at [40, 103] on div "Dropdown" at bounding box center [42, 106] width 6 height 7
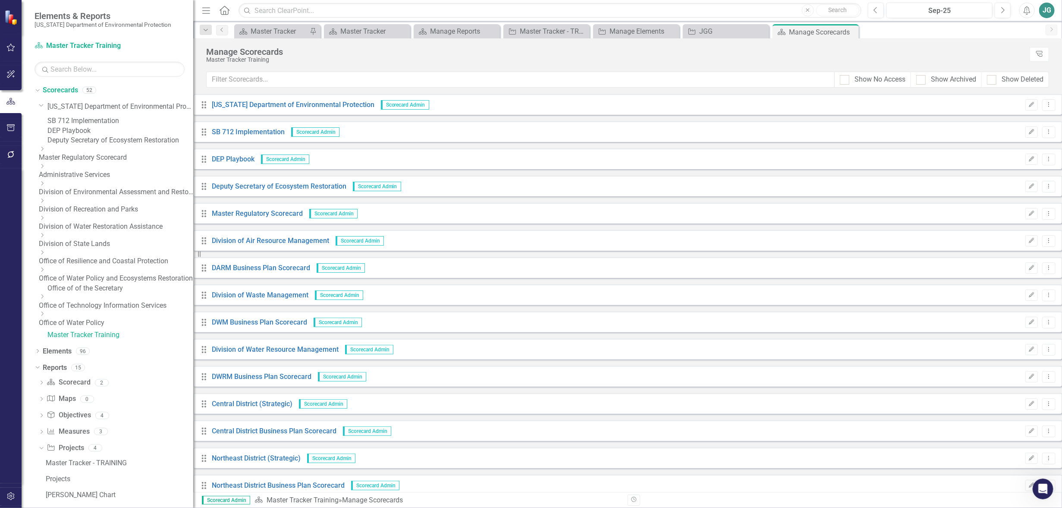
click at [45, 203] on icon "Dropdown" at bounding box center [42, 200] width 6 height 5
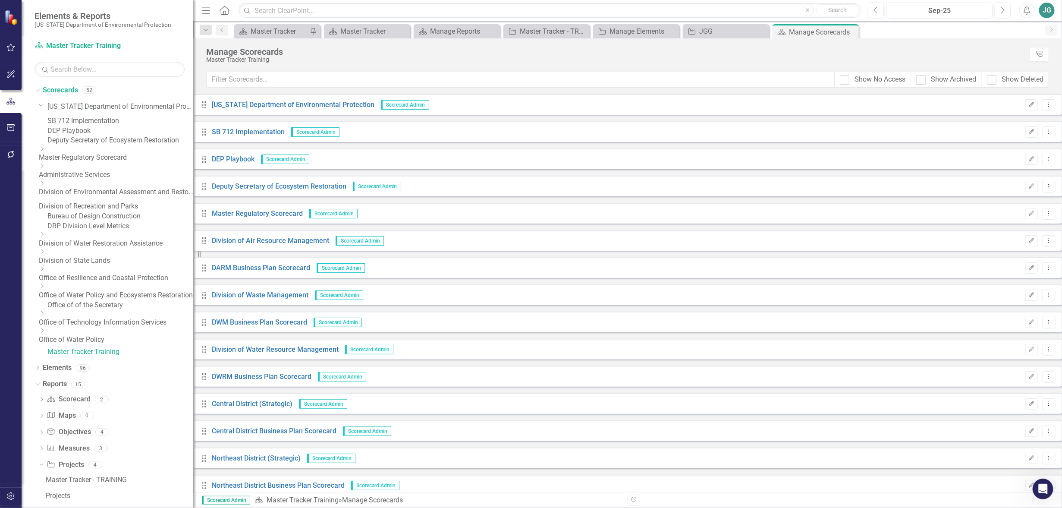
click at [73, 221] on link "Bureau of Design Construction" at bounding box center [120, 216] width 146 height 10
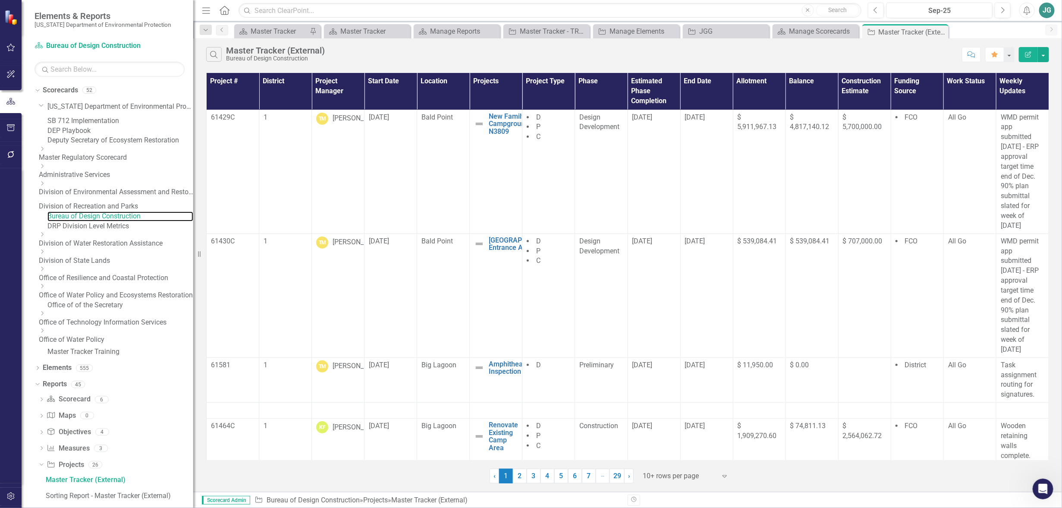
scroll to position [11, 0]
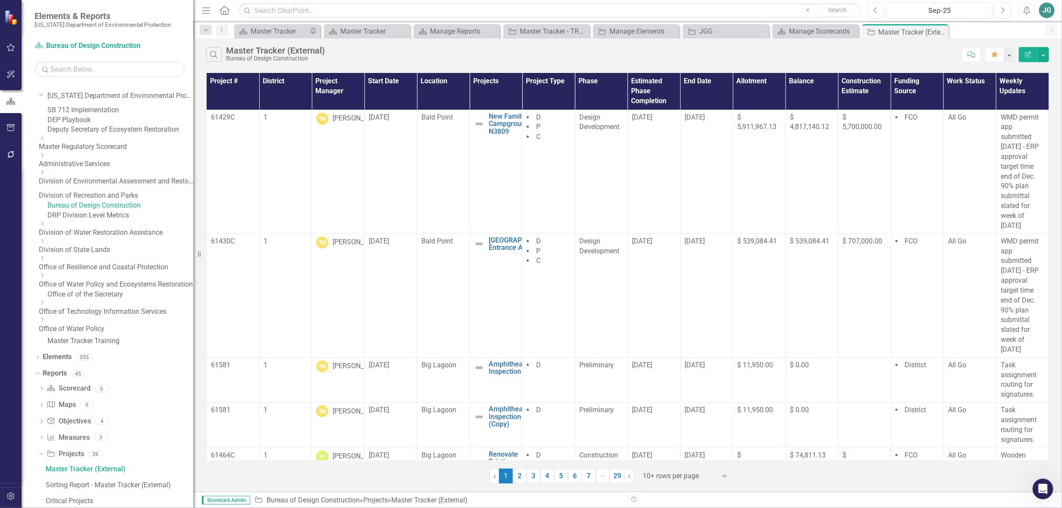
click at [77, 210] on link "Bureau of Design Construction" at bounding box center [120, 206] width 146 height 10
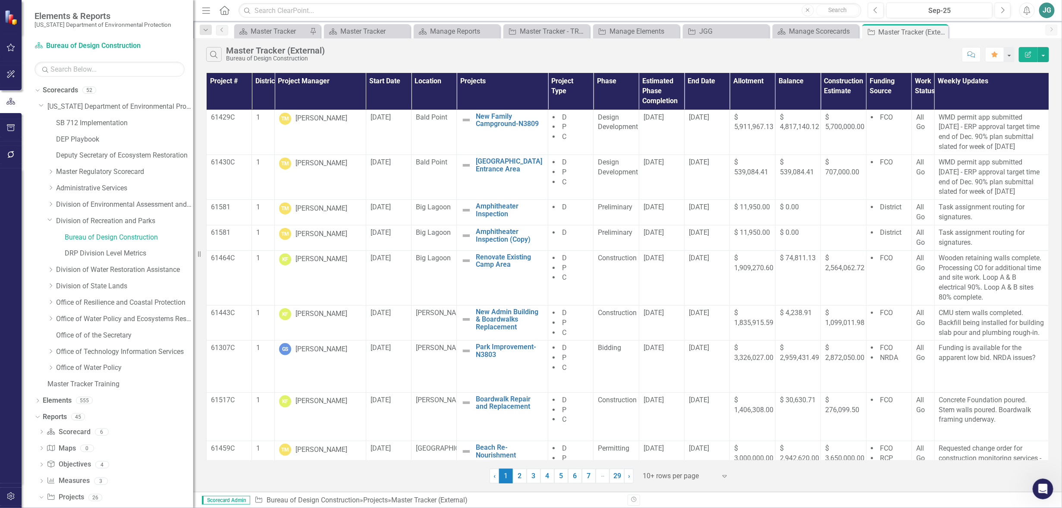
scroll to position [11, 0]
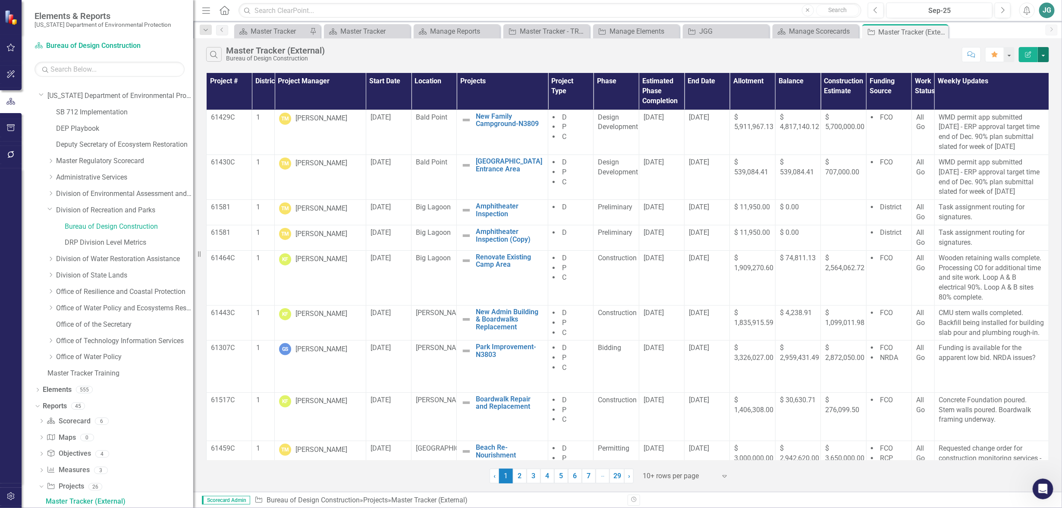
click at [1046, 52] on button "button" at bounding box center [1042, 54] width 11 height 15
click at [1028, 53] on icon "Edit Report" at bounding box center [1028, 54] width 8 height 6
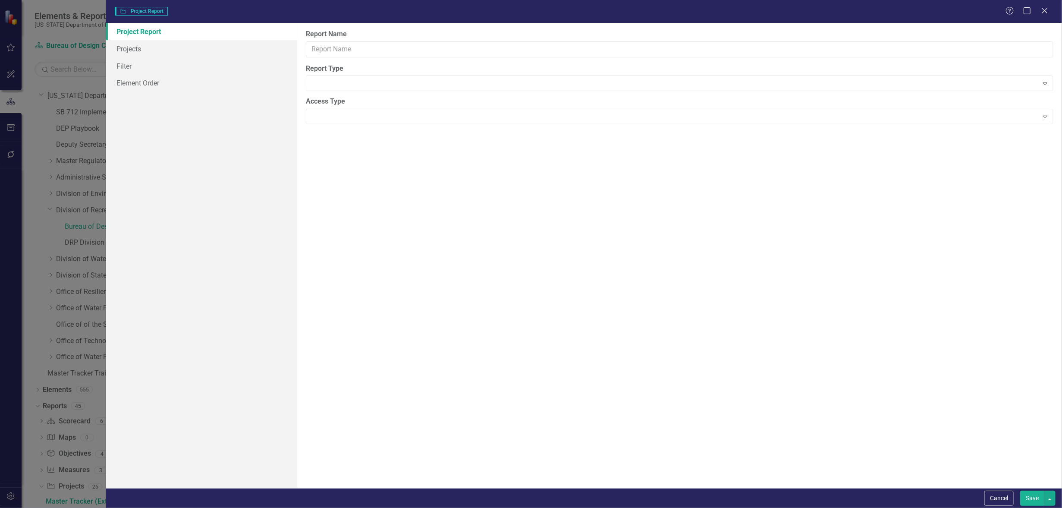
type input "Master Tracker (External)"
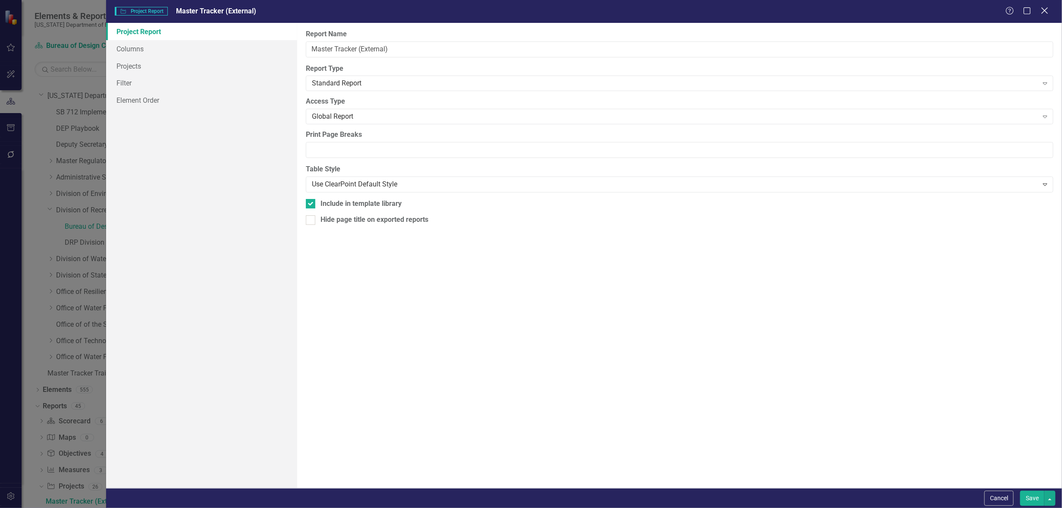
click at [1045, 12] on icon "Close" at bounding box center [1044, 10] width 11 height 8
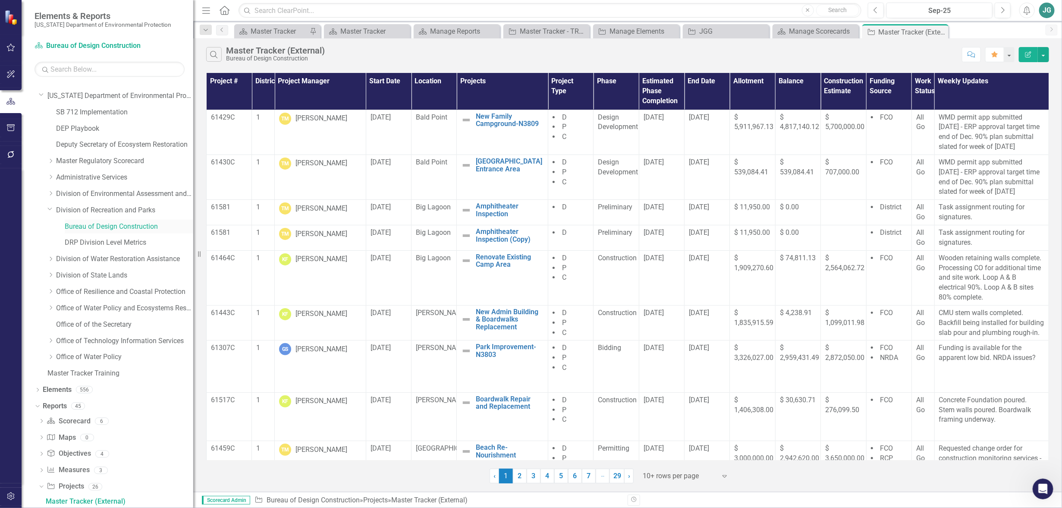
click at [79, 227] on link "Bureau of Design Construction" at bounding box center [129, 227] width 128 height 10
click at [36, 390] on icon "Dropdown" at bounding box center [37, 390] width 6 height 5
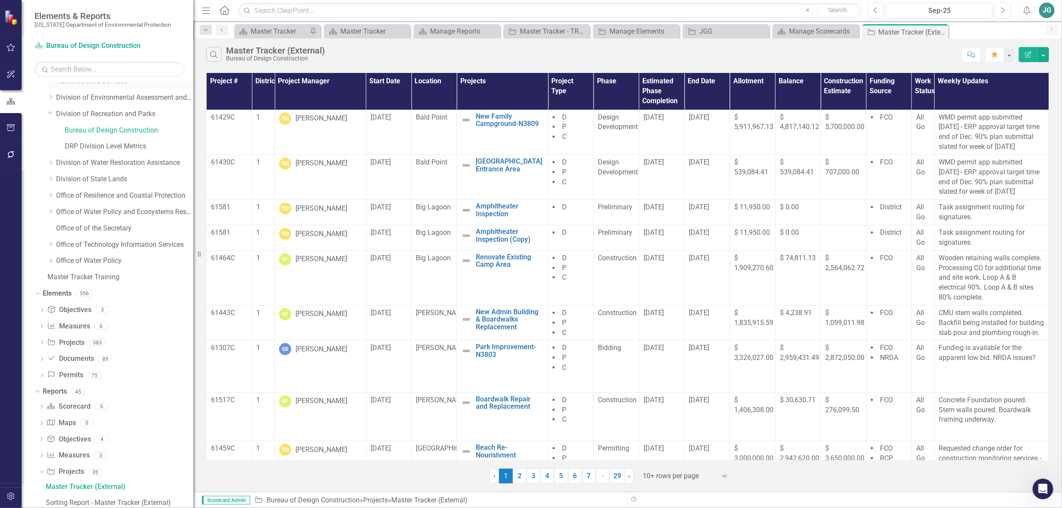
scroll to position [108, 0]
click at [85, 126] on link "Bureau of Design Construction" at bounding box center [129, 130] width 128 height 10
click at [82, 128] on link "Bureau of Design Construction" at bounding box center [129, 130] width 128 height 10
click at [81, 128] on link "Bureau of Design Construction" at bounding box center [129, 130] width 128 height 10
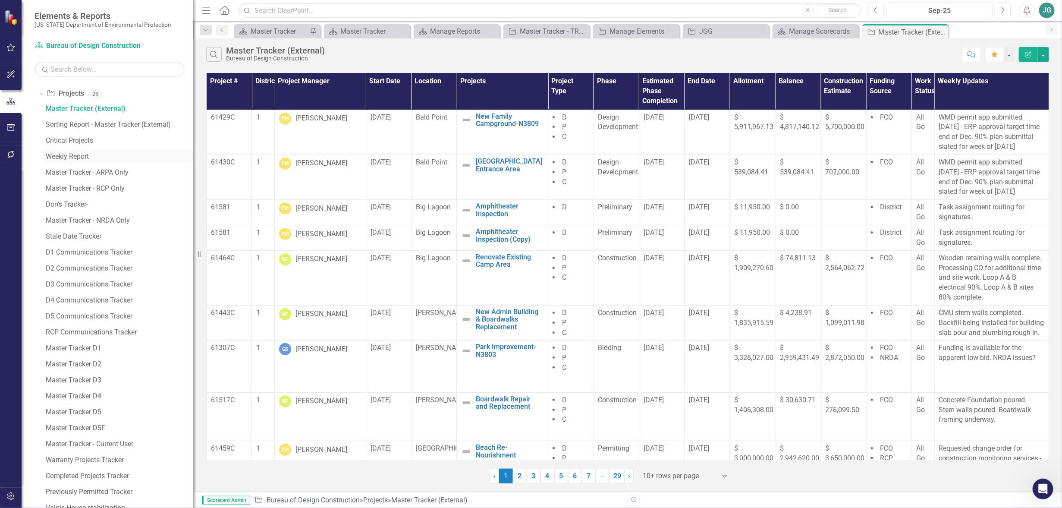
scroll to position [539, 0]
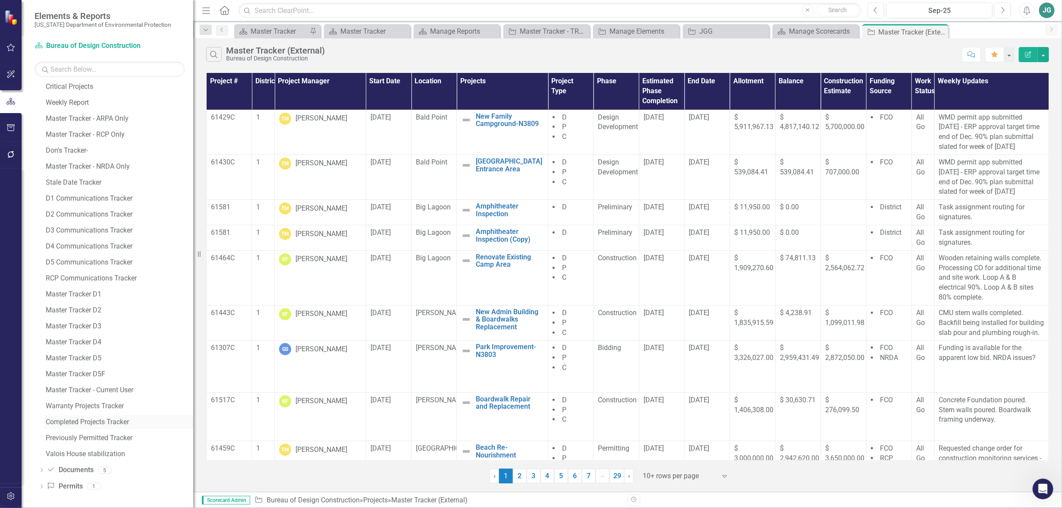
click at [114, 420] on div "Completed Projects Tracker" at bounding box center [119, 422] width 147 height 8
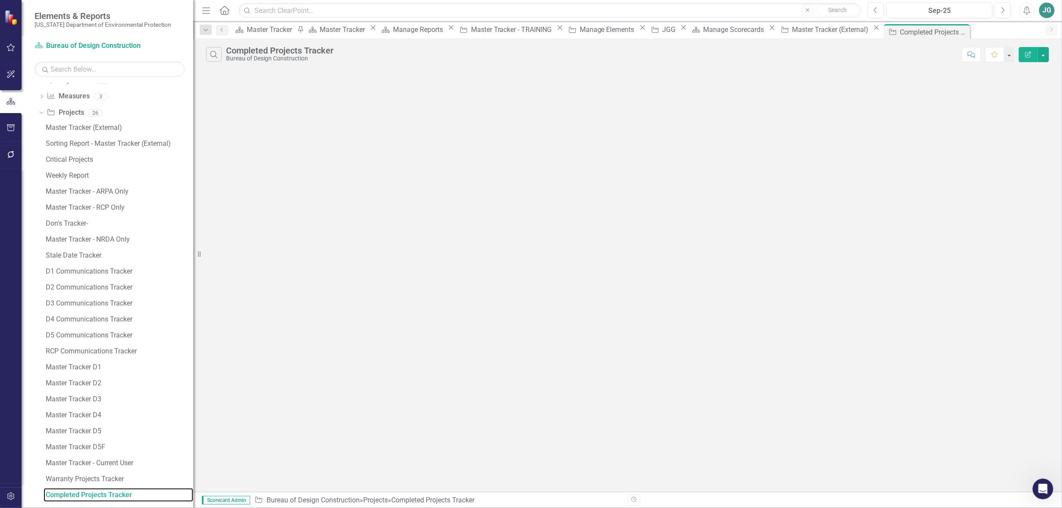
scroll to position [459, 0]
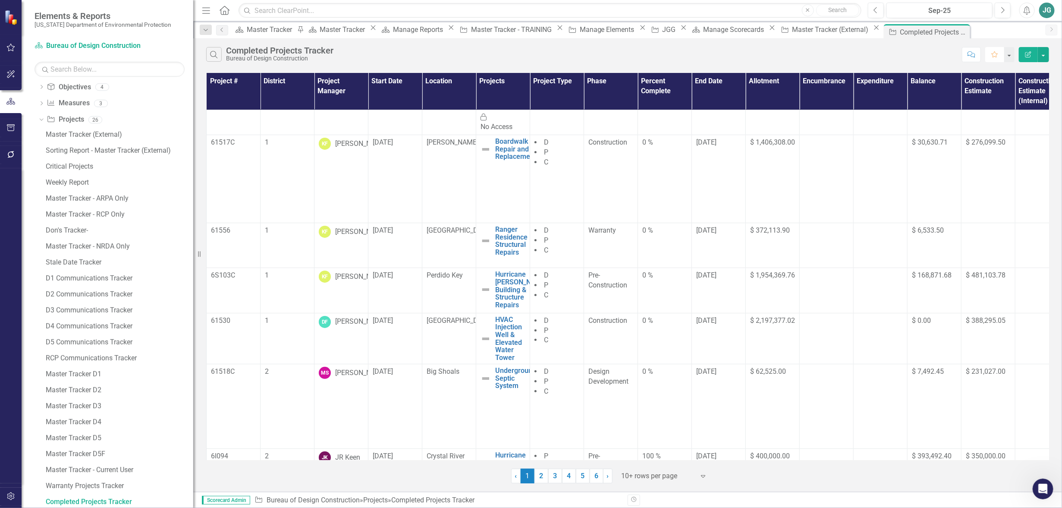
click at [992, 53] on icon "Favorite" at bounding box center [994, 54] width 8 height 6
click at [40, 118] on icon "Dropdown" at bounding box center [40, 119] width 5 height 6
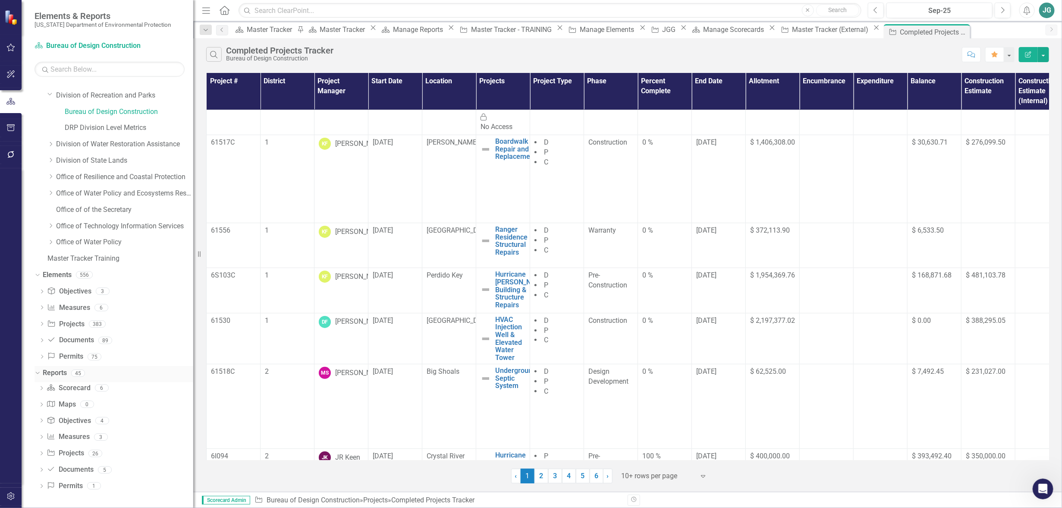
scroll to position [125, 0]
click at [41, 387] on icon "Dropdown" at bounding box center [41, 389] width 6 height 5
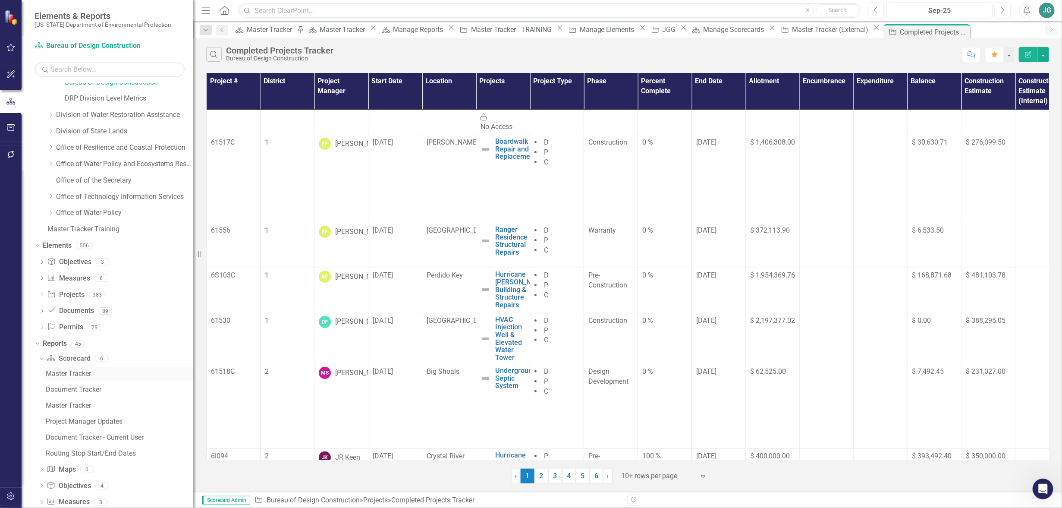
scroll to position [179, 0]
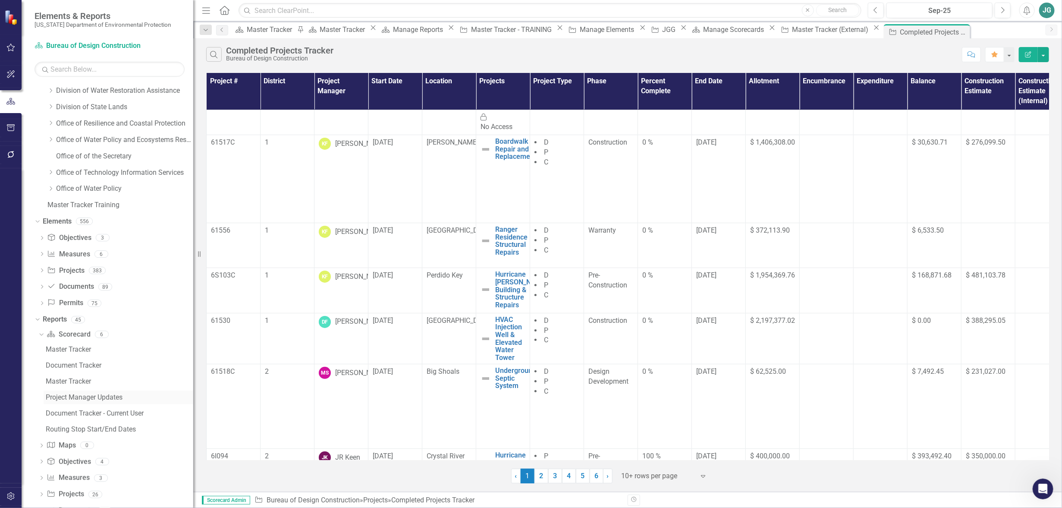
click at [94, 395] on div "Project Manager Updates" at bounding box center [119, 397] width 147 height 8
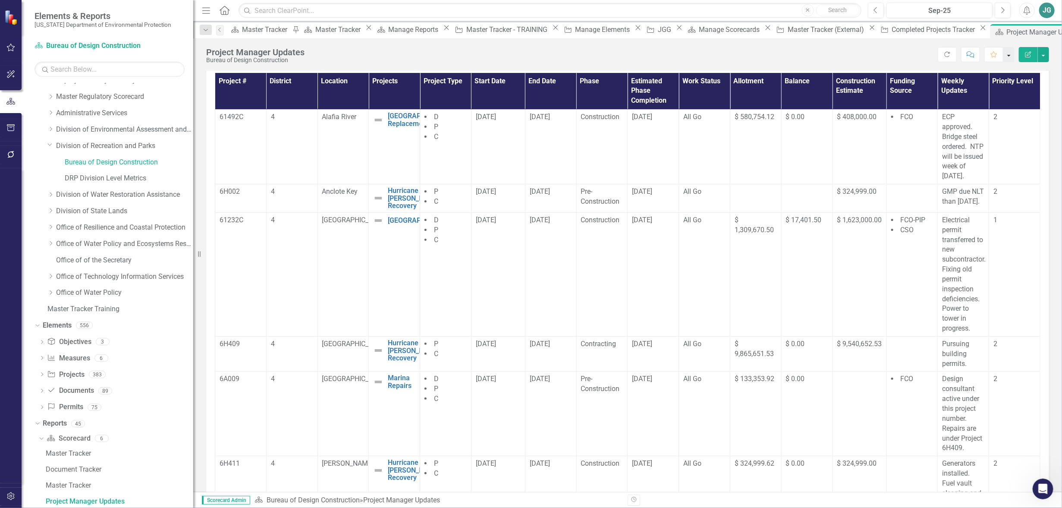
click at [1010, 54] on button "button" at bounding box center [1008, 54] width 11 height 15
click at [866, 55] on div "Score: N/A Sep-25 Completed Refresh Comment Favorite Edit Report" at bounding box center [679, 54] width 740 height 15
click at [1009, 55] on button "button" at bounding box center [1008, 54] width 11 height 15
click at [970, 86] on link "Home Set As Home" at bounding box center [980, 86] width 68 height 16
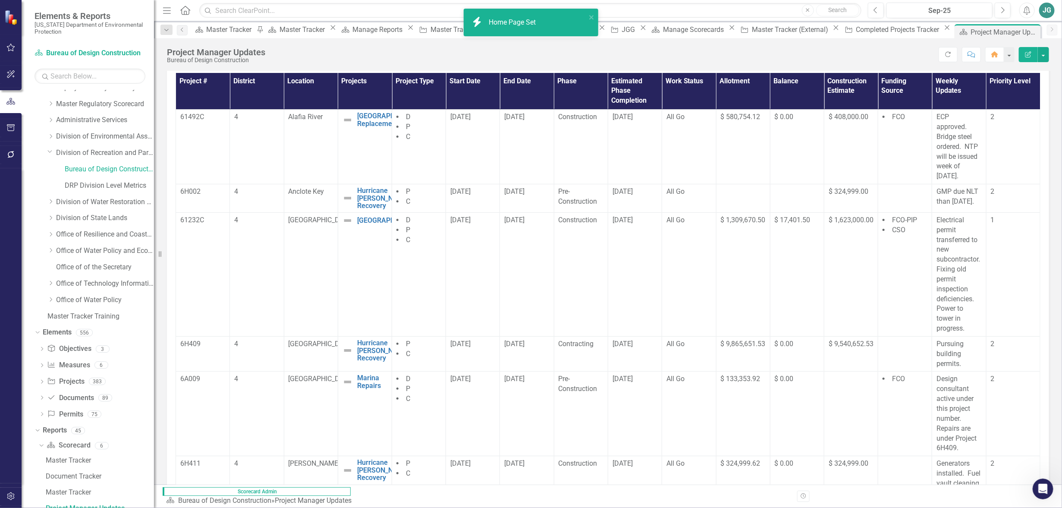
drag, startPoint x: 198, startPoint y: 255, endPoint x: 154, endPoint y: 248, distance: 44.9
click at [154, 248] on div "Resize" at bounding box center [157, 254] width 7 height 508
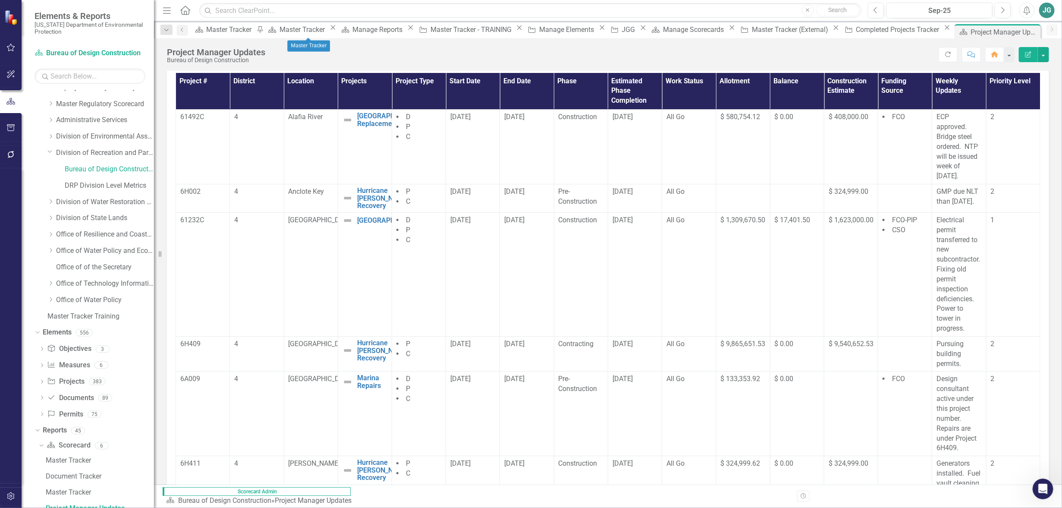
click at [337, 31] on icon "Close" at bounding box center [333, 27] width 9 height 7
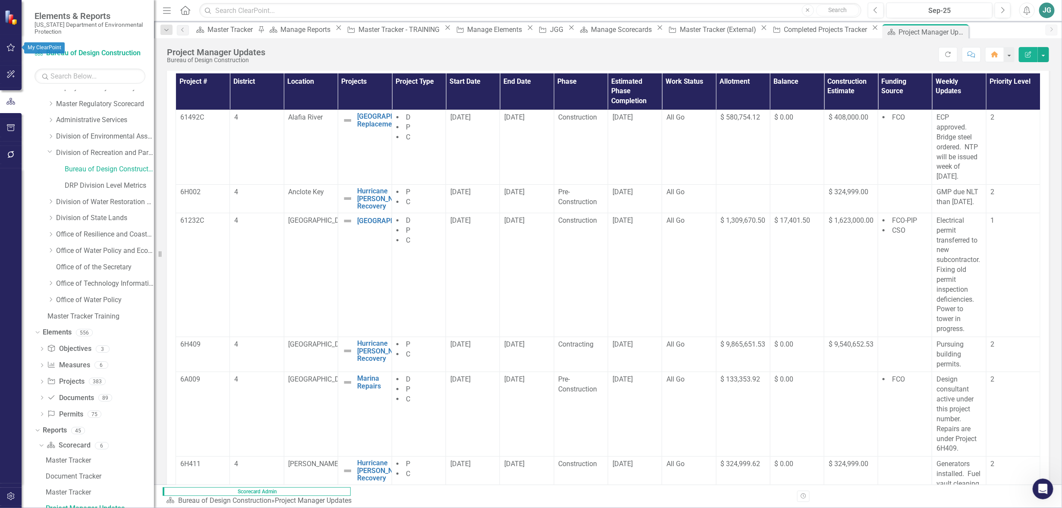
click at [9, 48] on icon "button" at bounding box center [10, 47] width 9 height 7
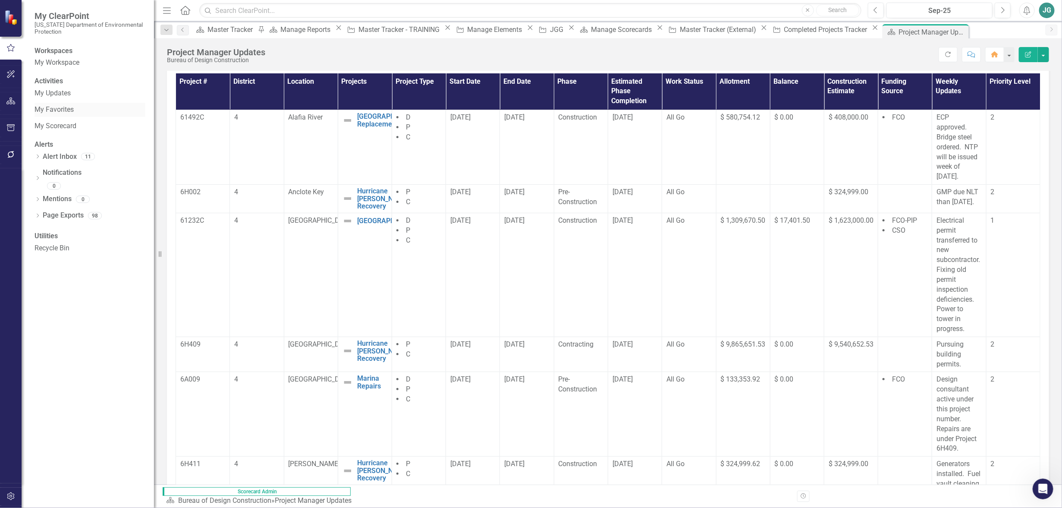
click at [54, 115] on link "My Favorites" at bounding box center [89, 110] width 111 height 10
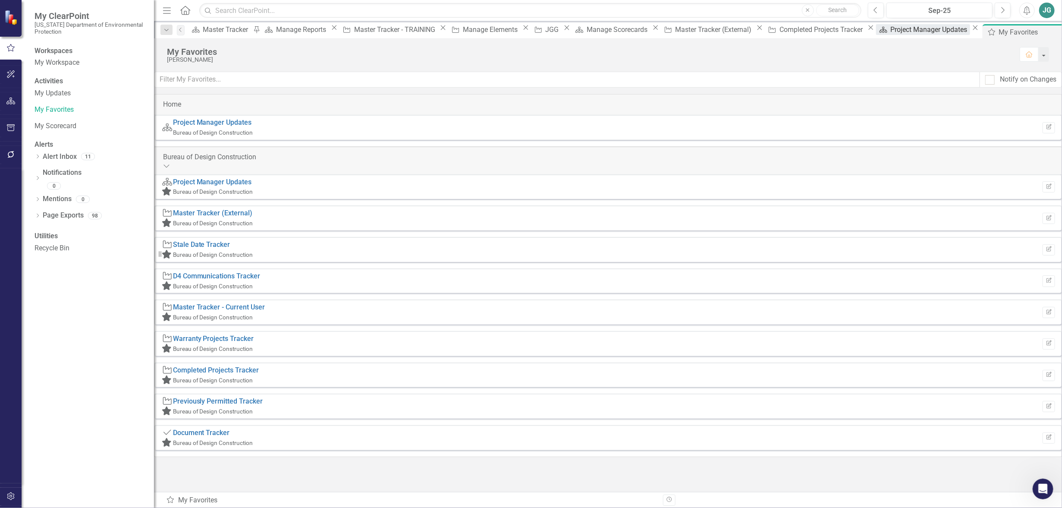
click at [890, 33] on div "Project Manager Updates" at bounding box center [929, 29] width 79 height 11
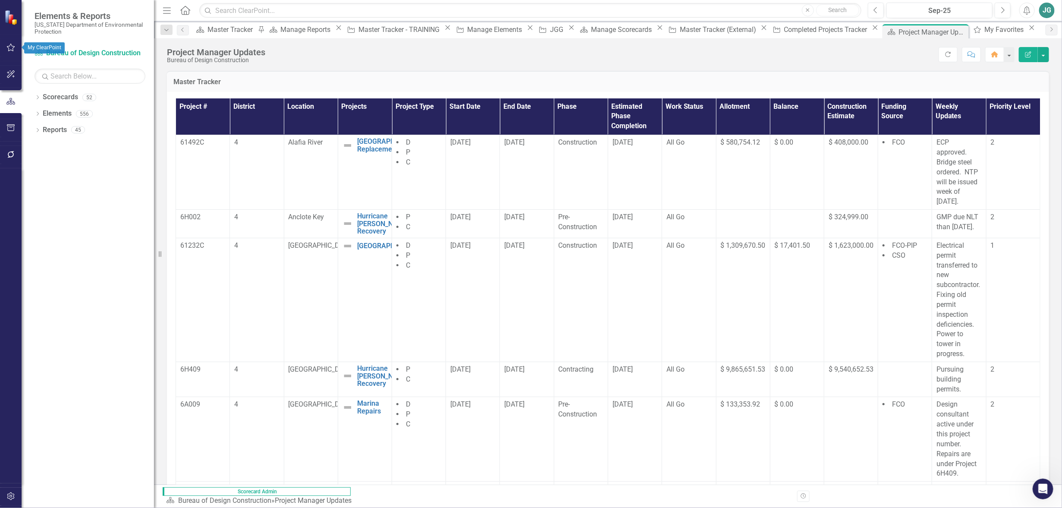
click at [13, 48] on icon "button" at bounding box center [11, 48] width 8 height 8
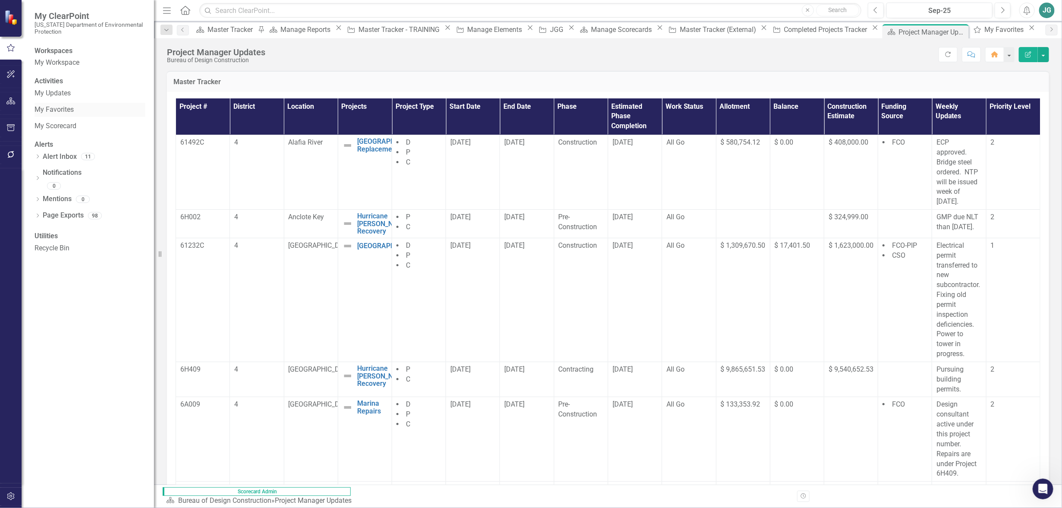
click at [56, 115] on link "My Favorites" at bounding box center [89, 110] width 111 height 10
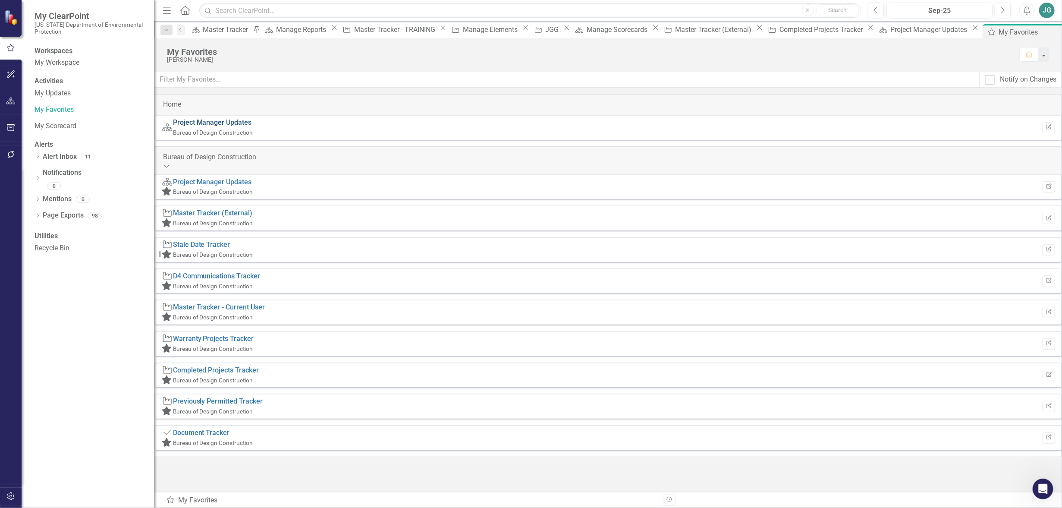
click at [243, 125] on link "Project Manager Updates" at bounding box center [212, 122] width 79 height 8
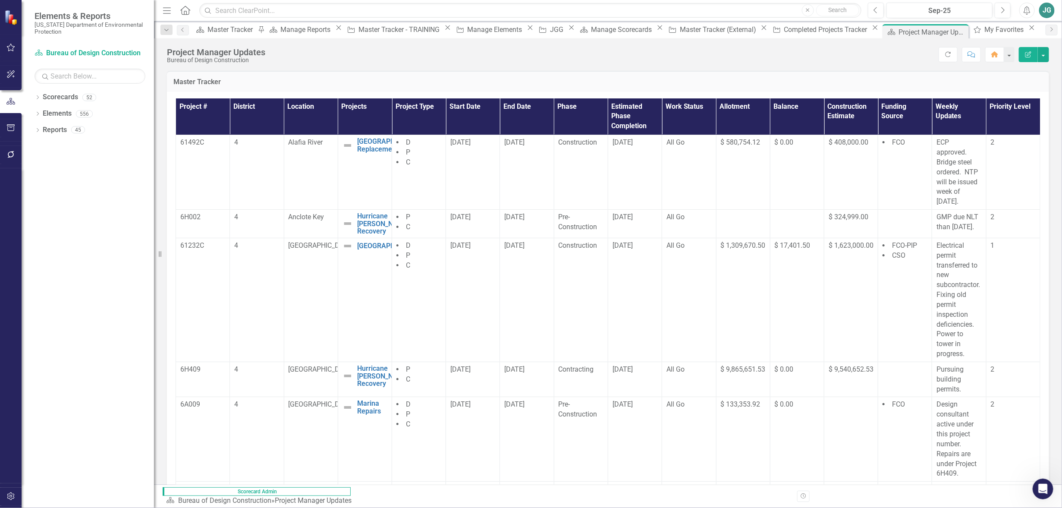
scroll to position [132, 0]
click at [8, 127] on icon "button" at bounding box center [10, 127] width 9 height 7
click at [63, 69] on link "Briefing Books" at bounding box center [89, 67] width 111 height 10
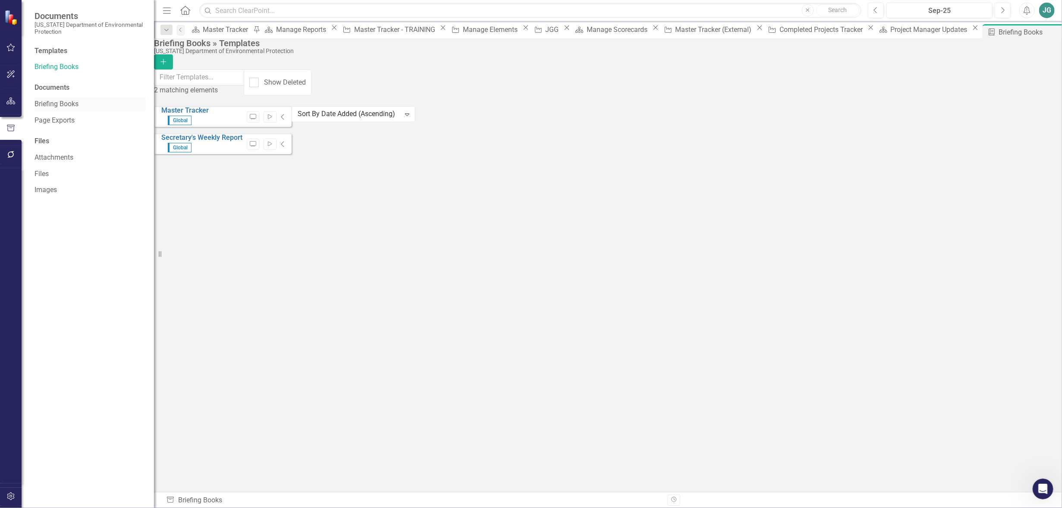
click at [56, 104] on link "Briefing Books" at bounding box center [89, 104] width 111 height 10
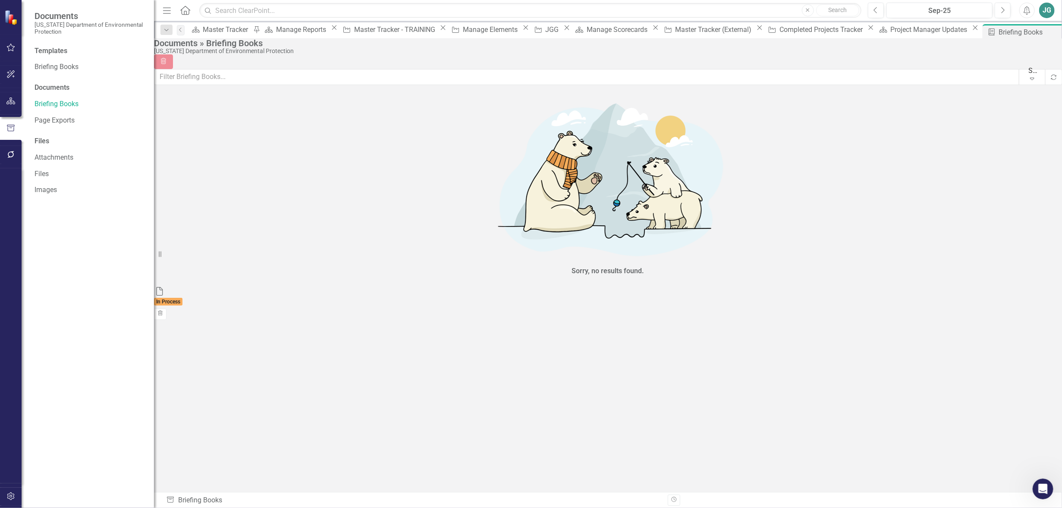
click at [62, 84] on div "Documents" at bounding box center [89, 88] width 111 height 10
click at [62, 63] on link "Briefing Books" at bounding box center [89, 67] width 111 height 10
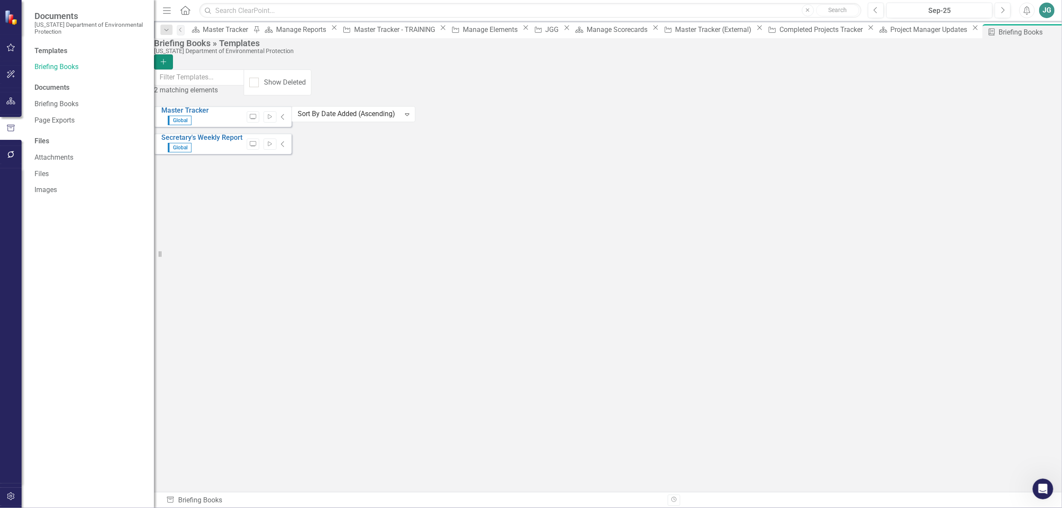
click at [173, 56] on button "Add" at bounding box center [163, 61] width 19 height 15
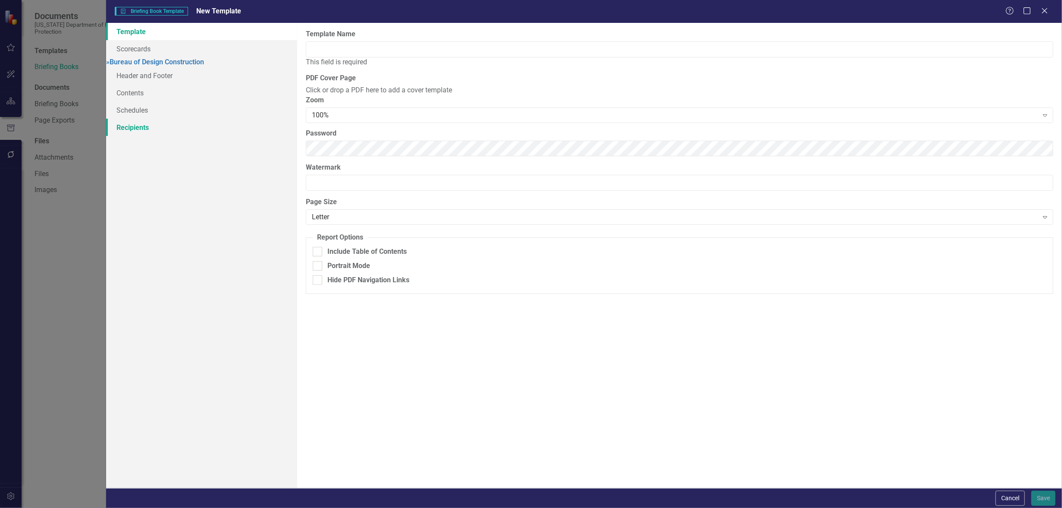
click at [136, 133] on link "Recipients" at bounding box center [201, 127] width 191 height 17
click at [148, 48] on link "Scorecards" at bounding box center [201, 48] width 191 height 17
click at [332, 49] on input "Template Name" at bounding box center [679, 49] width 747 height 16
click at [261, 125] on link "Recipients" at bounding box center [201, 127] width 191 height 17
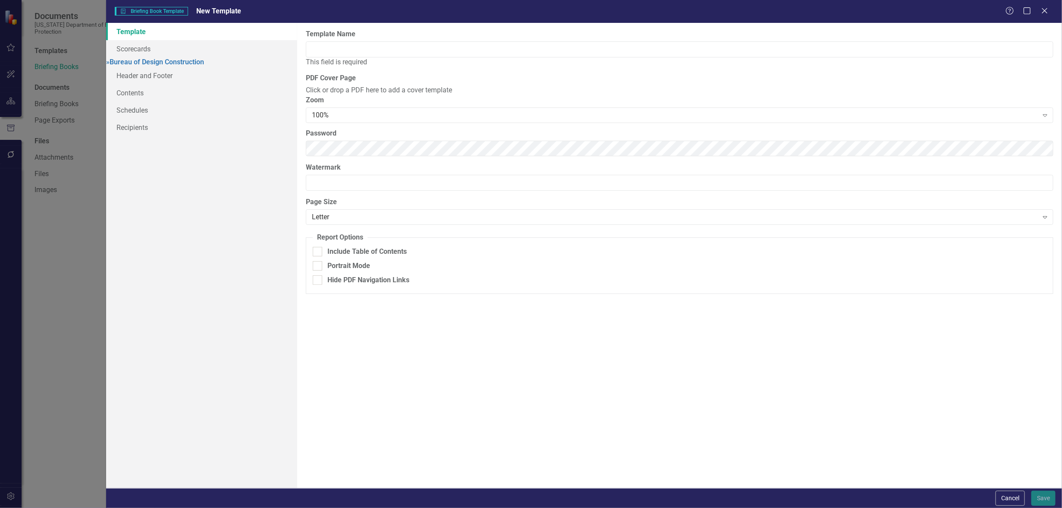
click at [59, 104] on div "Briefing Book Template Briefing Book Template New Template Help Maximize Close …" at bounding box center [531, 254] width 1062 height 508
click at [1045, 8] on icon "Close" at bounding box center [1044, 10] width 11 height 8
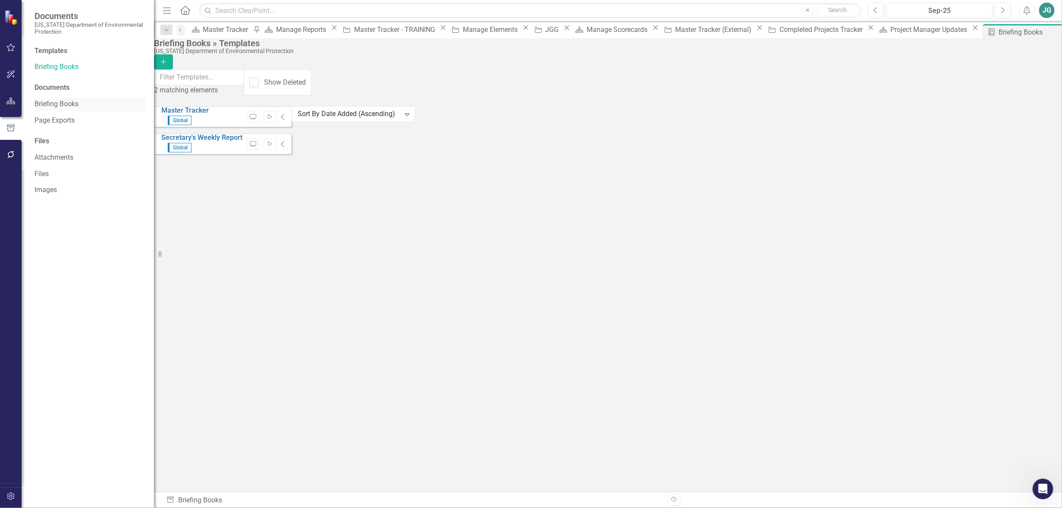
click at [58, 103] on link "Briefing Books" at bounding box center [89, 104] width 111 height 10
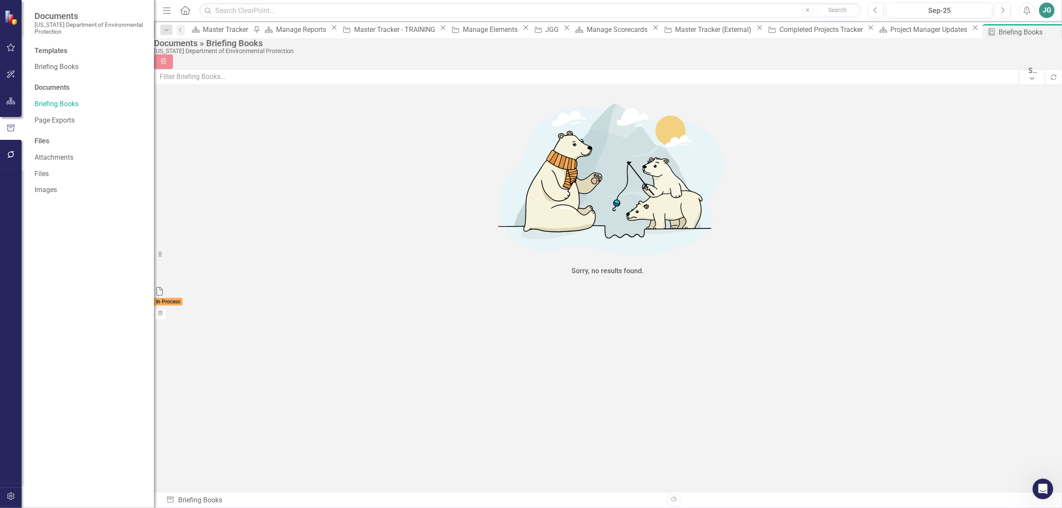
click at [1028, 79] on icon "Expand" at bounding box center [1032, 78] width 9 height 7
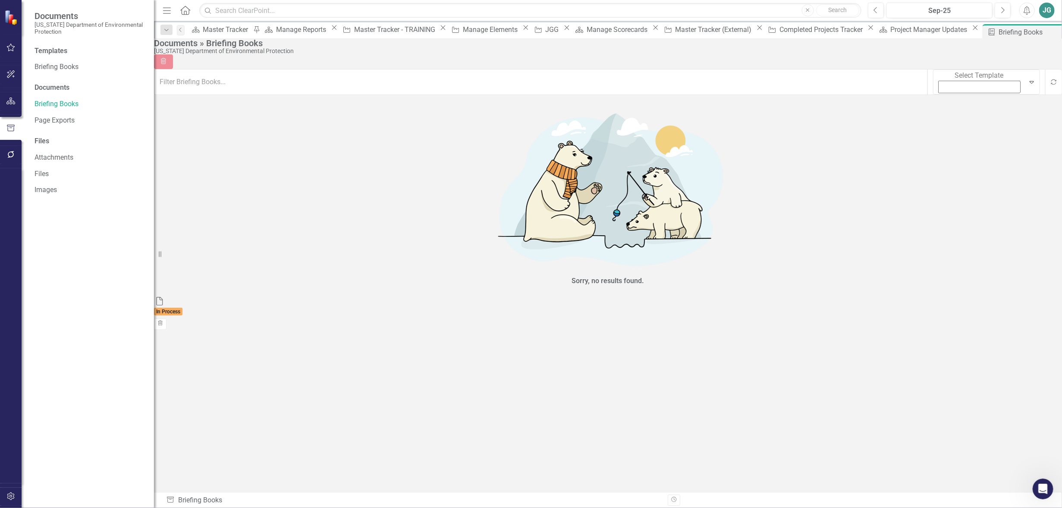
click at [988, 507] on div "Show All" at bounding box center [533, 515] width 1048 height 10
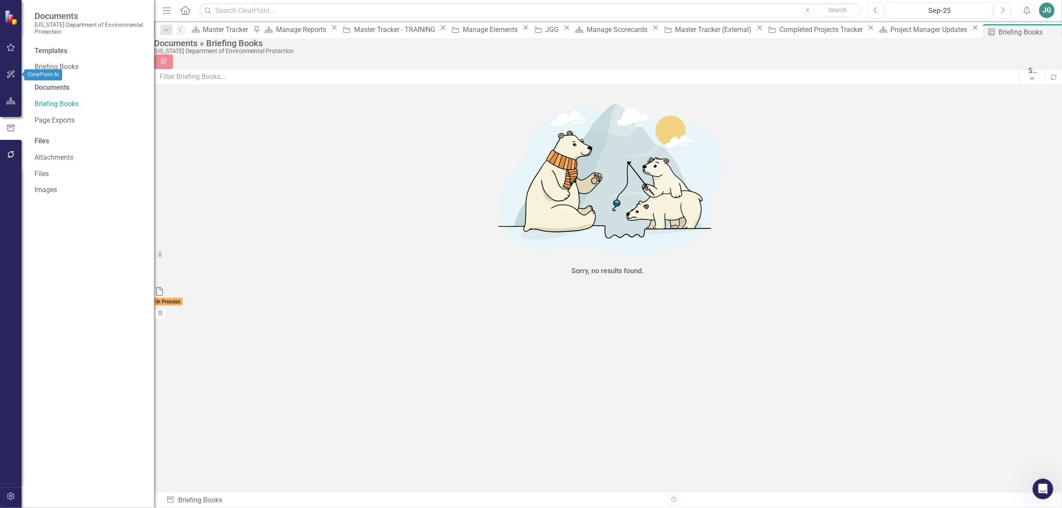
click at [13, 72] on icon "button" at bounding box center [10, 74] width 9 height 7
click at [16, 49] on button "button" at bounding box center [10, 48] width 19 height 18
click at [66, 115] on link "My Favorites" at bounding box center [89, 110] width 111 height 10
click at [47, 109] on div "My Updates My Favorites My Scorecard" at bounding box center [89, 109] width 111 height 47
click at [64, 115] on link "My Favorites" at bounding box center [89, 110] width 111 height 10
